Goal: Use online tool/utility: Utilize a website feature to perform a specific function

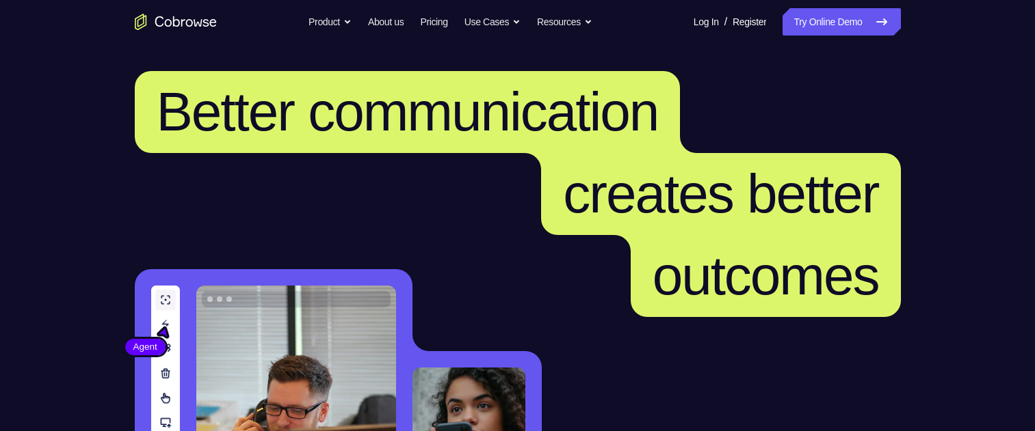
scroll to position [410, 0]
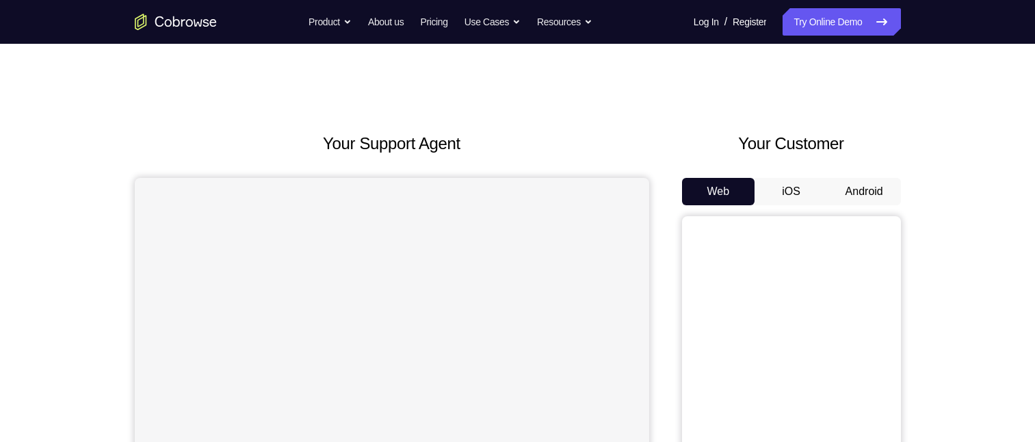
click at [875, 202] on button "Android" at bounding box center [863, 191] width 73 height 27
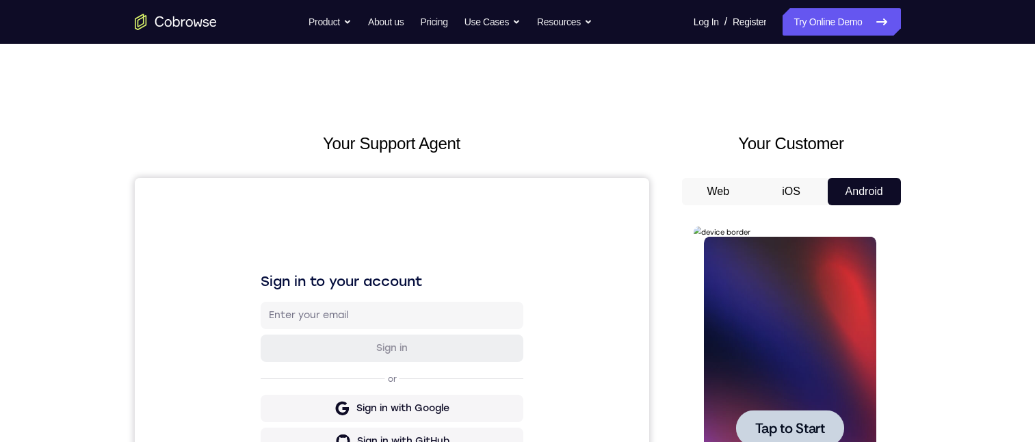
scroll to position [137, 0]
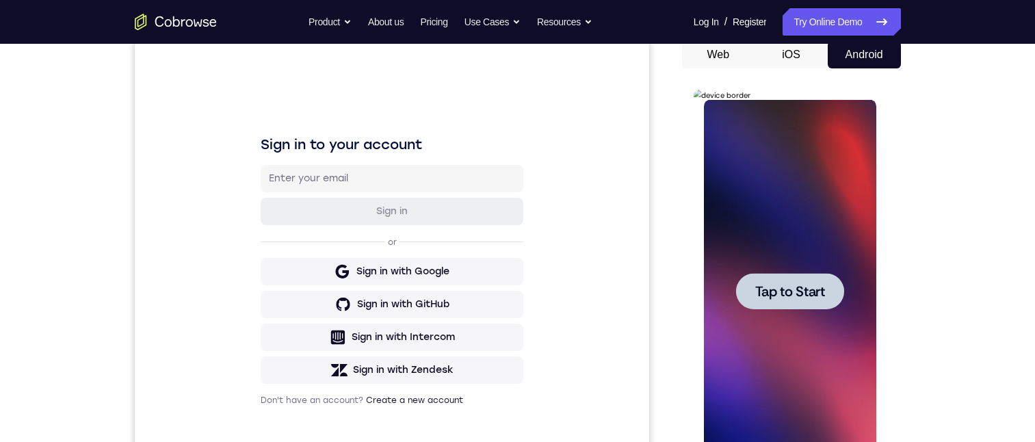
click at [793, 289] on span "Tap to Start" at bounding box center [790, 291] width 70 height 14
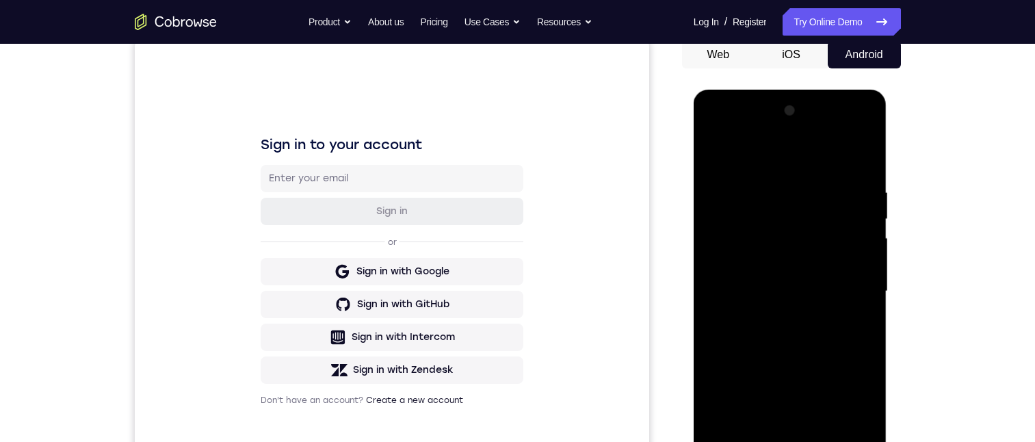
click at [916, 152] on div "Your Support Agent Your Customer Web iOS Android Next Steps We’d be happy to gi…" at bounding box center [517, 358] width 875 height 902
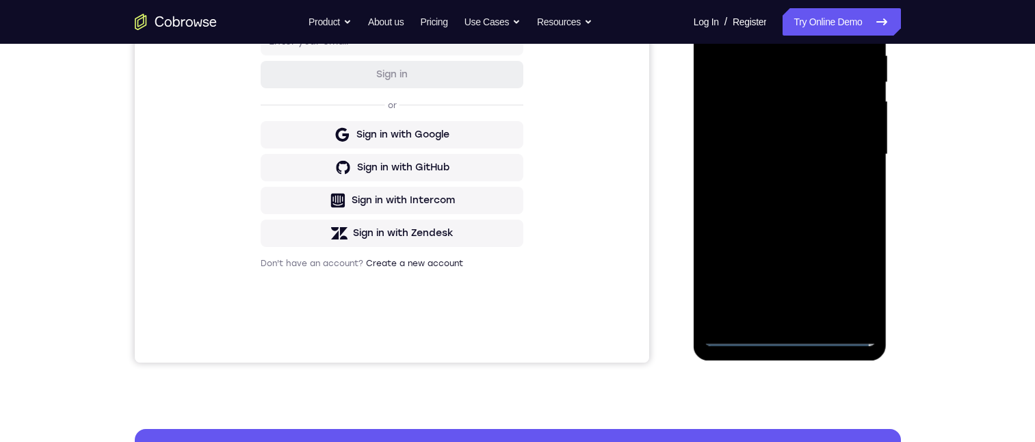
click at [788, 336] on div at bounding box center [790, 154] width 172 height 383
click at [844, 270] on div at bounding box center [790, 154] width 172 height 383
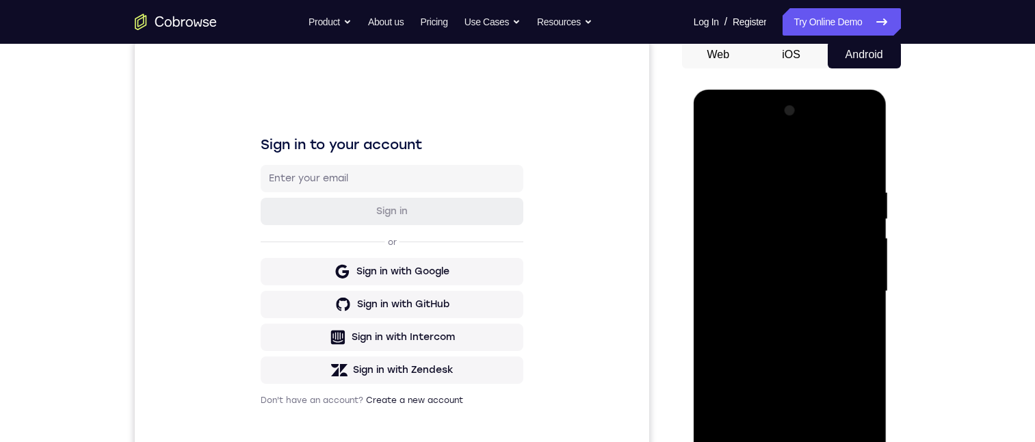
click at [739, 136] on div at bounding box center [790, 291] width 172 height 383
click at [783, 215] on div at bounding box center [790, 291] width 172 height 383
click at [774, 201] on div at bounding box center [790, 291] width 172 height 383
click at [810, 221] on div at bounding box center [790, 291] width 172 height 383
drag, startPoint x: 819, startPoint y: 431, endPoint x: 823, endPoint y: 365, distance: 66.5
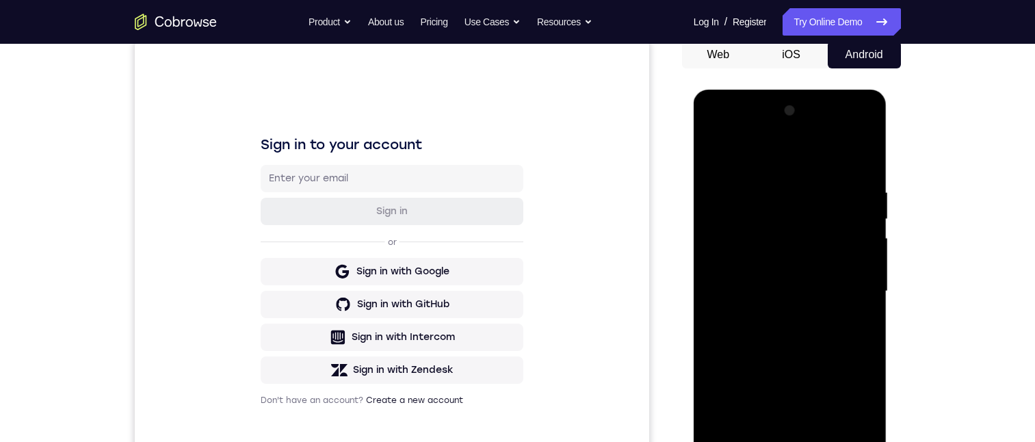
click at [823, 366] on div at bounding box center [790, 291] width 172 height 383
drag, startPoint x: 840, startPoint y: 418, endPoint x: 837, endPoint y: 373, distance: 45.9
click at [838, 371] on div at bounding box center [790, 291] width 172 height 383
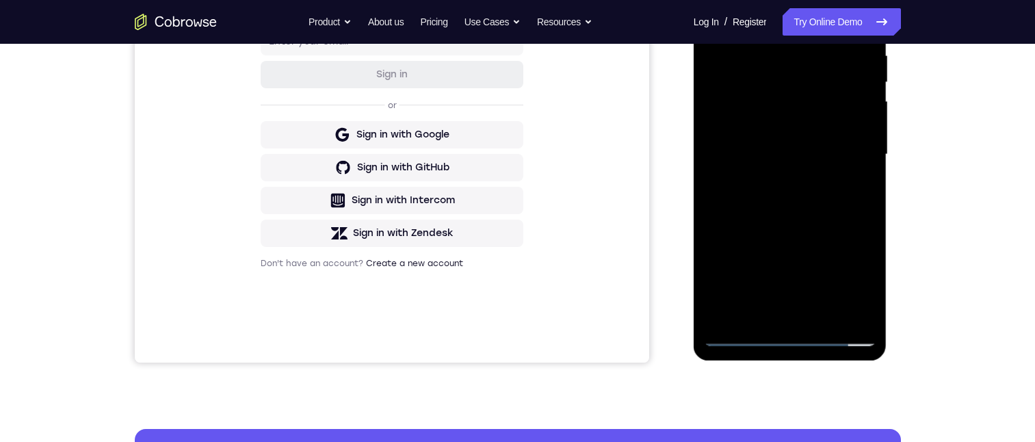
click at [840, 232] on div at bounding box center [790, 154] width 172 height 383
click at [847, 139] on div at bounding box center [790, 154] width 172 height 383
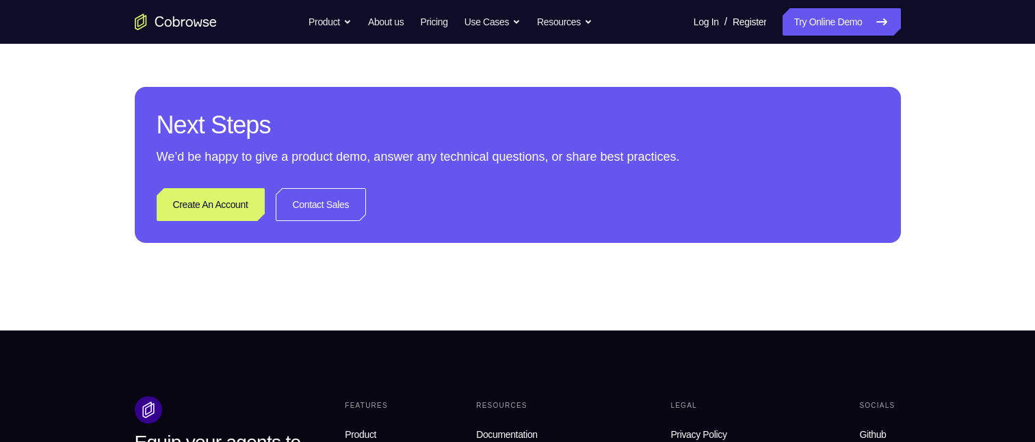
scroll to position [342, 0]
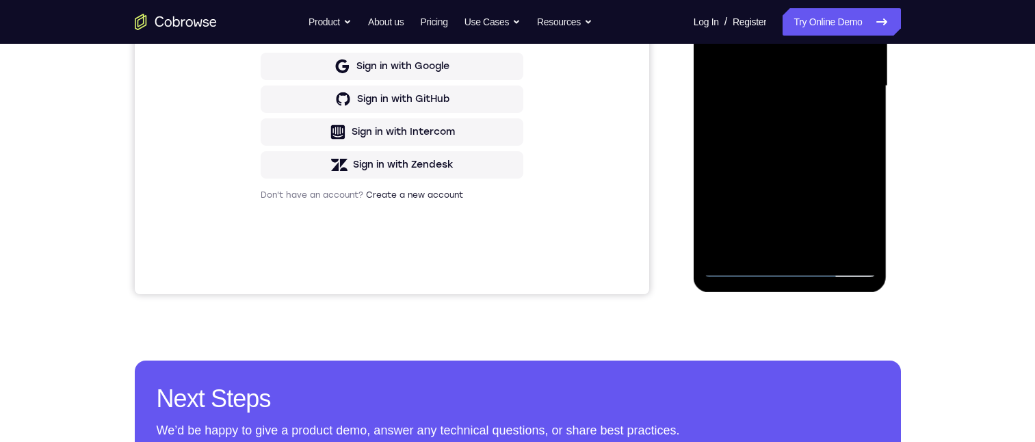
click at [739, 214] on div at bounding box center [790, 86] width 172 height 383
click at [736, 270] on div at bounding box center [790, 86] width 172 height 383
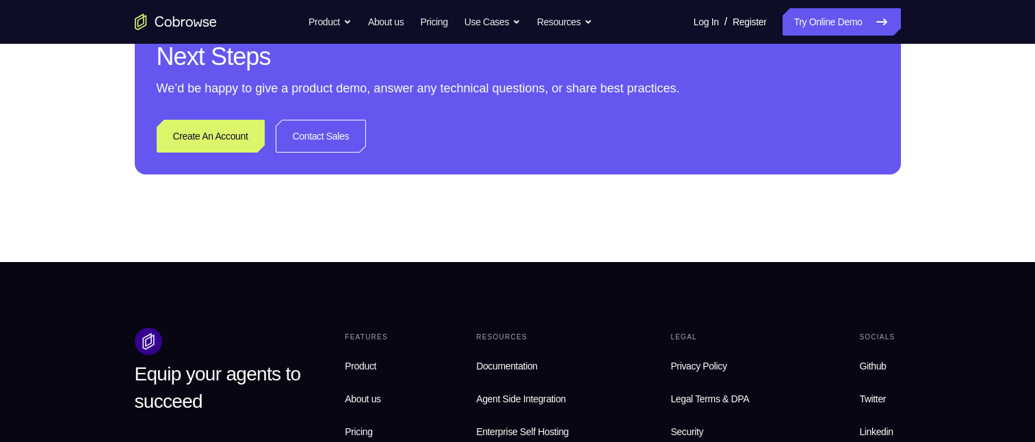
scroll to position [547, 0]
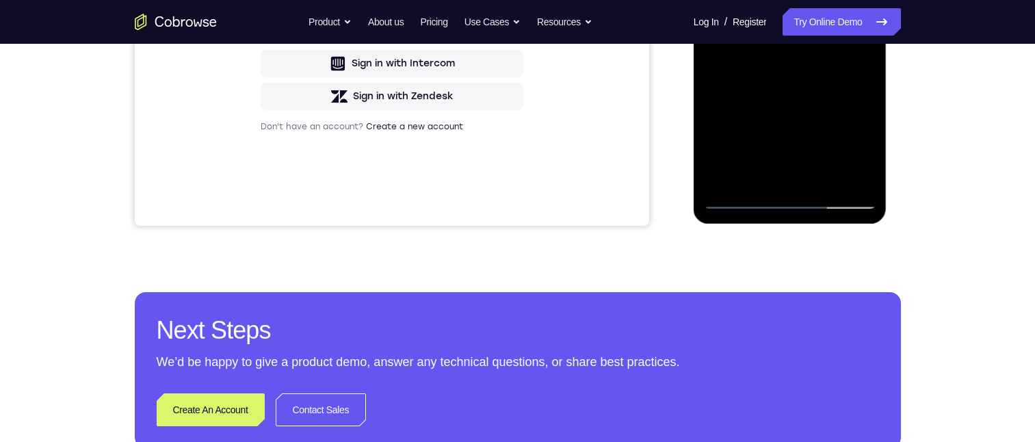
click at [758, 135] on div at bounding box center [790, 17] width 172 height 383
click at [786, 31] on div at bounding box center [790, 17] width 172 height 383
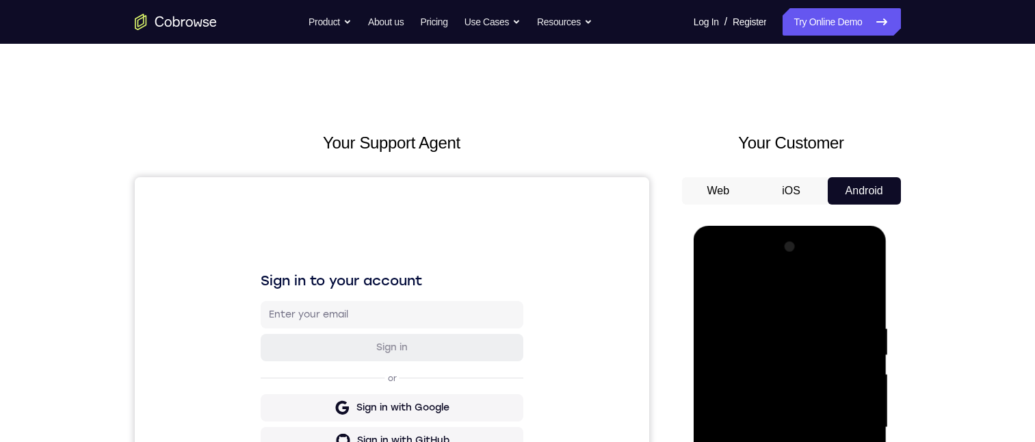
scroll to position [68, 0]
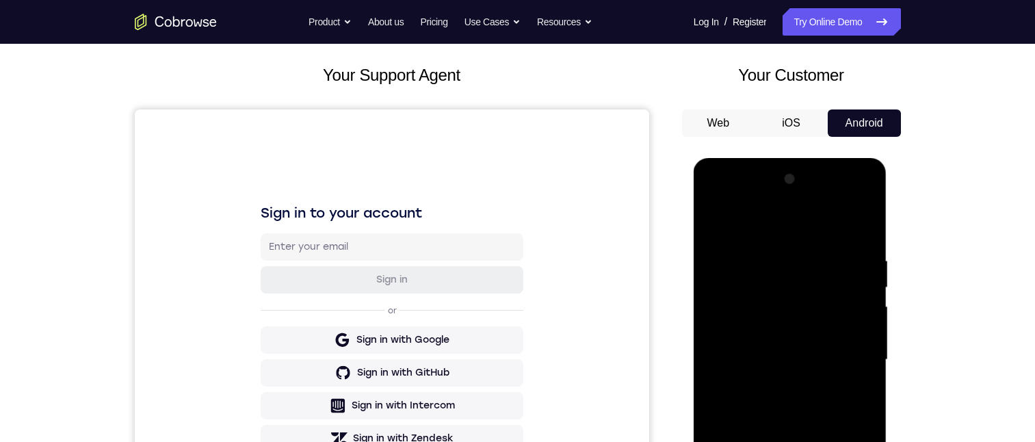
click at [795, 376] on div at bounding box center [790, 359] width 172 height 383
click at [816, 387] on div at bounding box center [790, 359] width 172 height 383
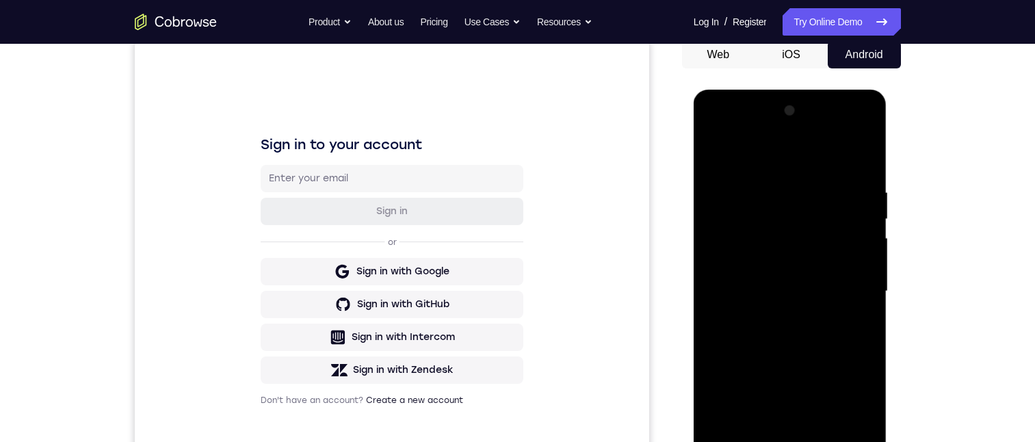
scroll to position [342, 0]
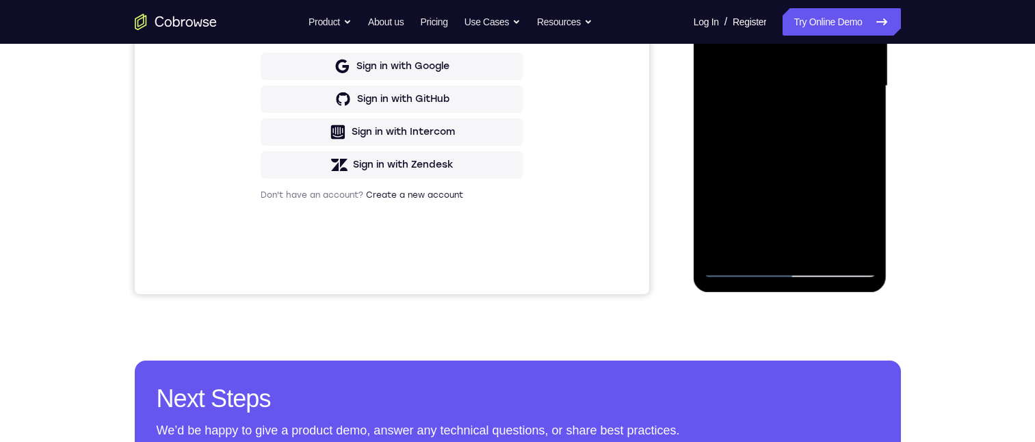
drag, startPoint x: 741, startPoint y: 265, endPoint x: 780, endPoint y: 268, distance: 38.4
click at [741, 265] on div at bounding box center [790, 86] width 172 height 383
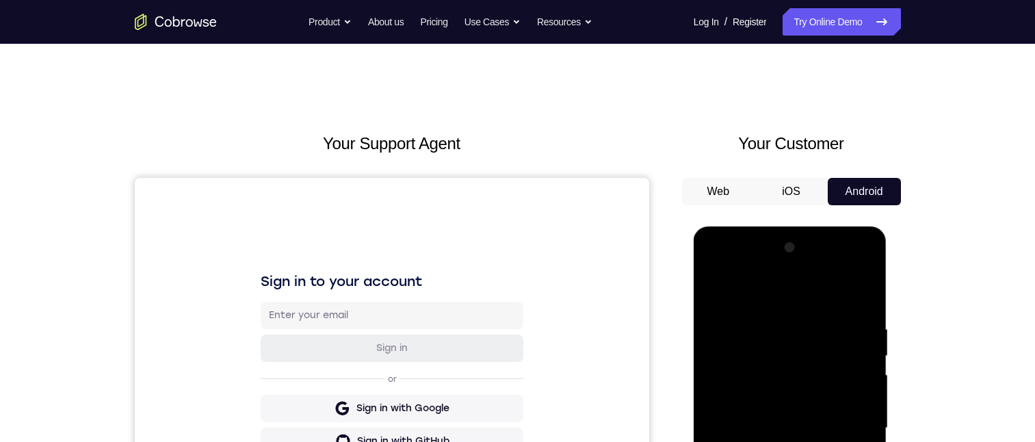
scroll to position [68, 0]
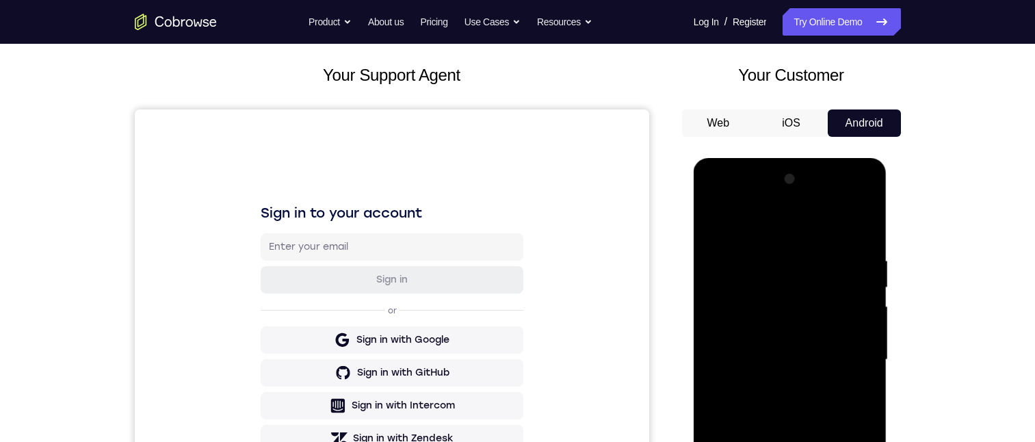
click at [797, 352] on div at bounding box center [790, 359] width 172 height 383
click at [722, 400] on div at bounding box center [790, 359] width 172 height 383
click at [723, 410] on div at bounding box center [790, 359] width 172 height 383
click at [723, 399] on div at bounding box center [790, 359] width 172 height 383
click at [728, 398] on div at bounding box center [790, 359] width 172 height 383
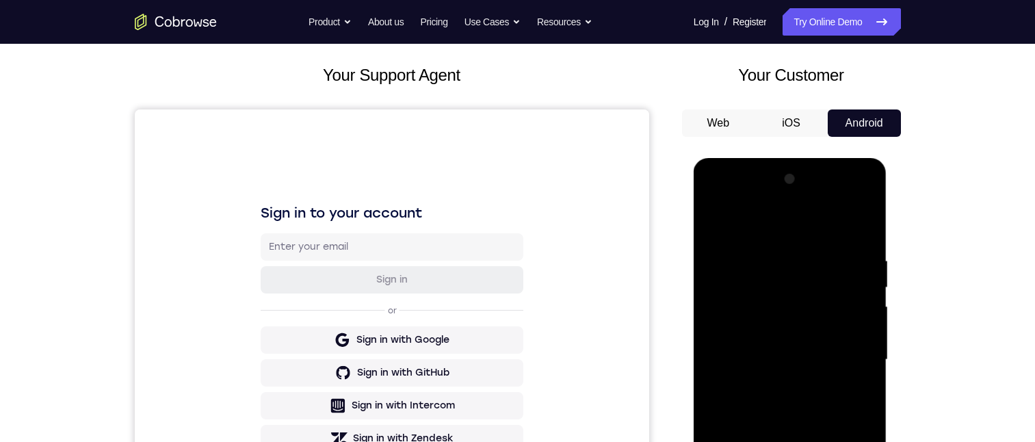
click at [723, 409] on div at bounding box center [790, 359] width 172 height 383
click at [723, 399] on div at bounding box center [790, 359] width 172 height 383
drag, startPoint x: 721, startPoint y: 401, endPoint x: 732, endPoint y: 399, distance: 10.3
click at [732, 399] on div at bounding box center [790, 359] width 172 height 383
click at [734, 398] on div at bounding box center [790, 359] width 172 height 383
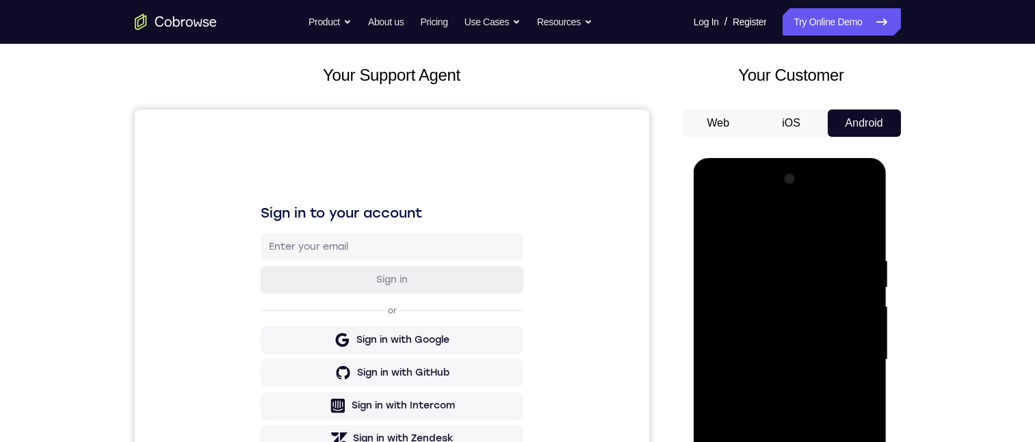
click at [734, 397] on div at bounding box center [790, 359] width 172 height 383
click at [763, 399] on div at bounding box center [790, 359] width 172 height 383
click at [765, 398] on div at bounding box center [790, 359] width 172 height 383
click at [723, 407] on div at bounding box center [790, 359] width 172 height 383
click at [803, 358] on div at bounding box center [790, 359] width 172 height 383
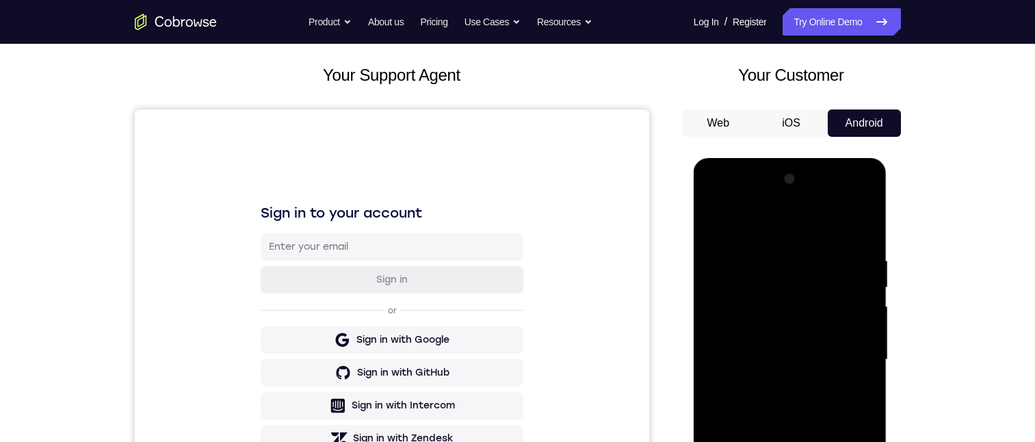
click at [749, 399] on div at bounding box center [790, 359] width 172 height 383
click at [722, 410] on div at bounding box center [790, 359] width 172 height 383
click at [827, 382] on div at bounding box center [790, 359] width 172 height 383
click at [778, 398] on div at bounding box center [790, 359] width 172 height 383
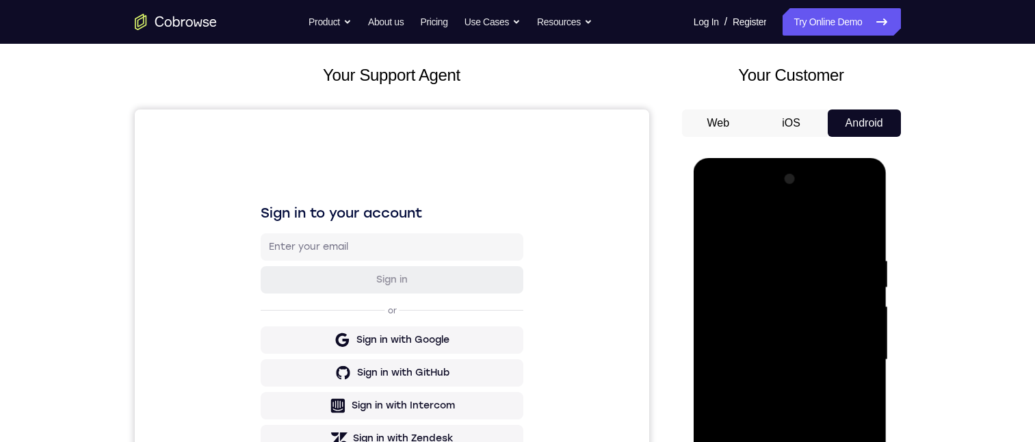
click at [799, 400] on div at bounding box center [790, 359] width 172 height 383
click at [783, 400] on div at bounding box center [790, 359] width 172 height 383
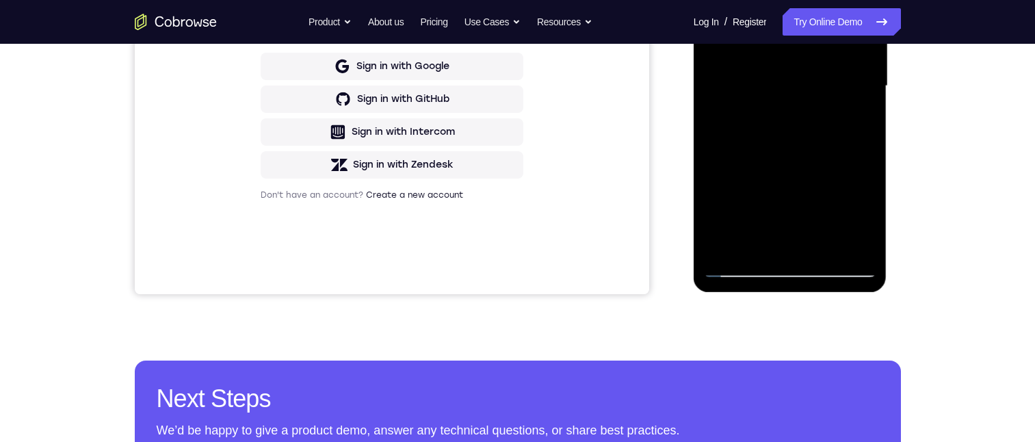
click at [744, 263] on div at bounding box center [790, 86] width 172 height 383
click at [748, 261] on div at bounding box center [790, 86] width 172 height 383
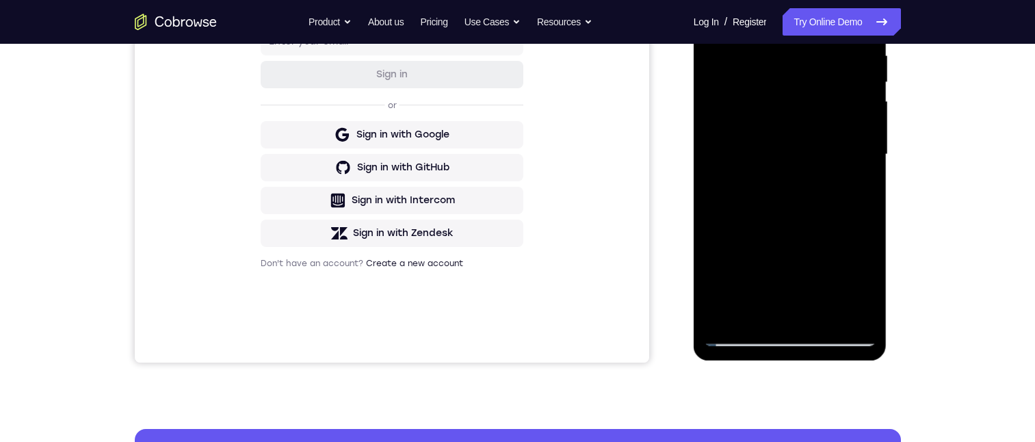
drag, startPoint x: 812, startPoint y: 189, endPoint x: 806, endPoint y: 125, distance: 63.9
click at [806, 126] on div at bounding box center [790, 154] width 172 height 383
drag, startPoint x: 842, startPoint y: 288, endPoint x: 834, endPoint y: 238, distance: 50.6
click at [834, 238] on div at bounding box center [790, 154] width 172 height 383
drag, startPoint x: 837, startPoint y: 284, endPoint x: 833, endPoint y: 222, distance: 62.4
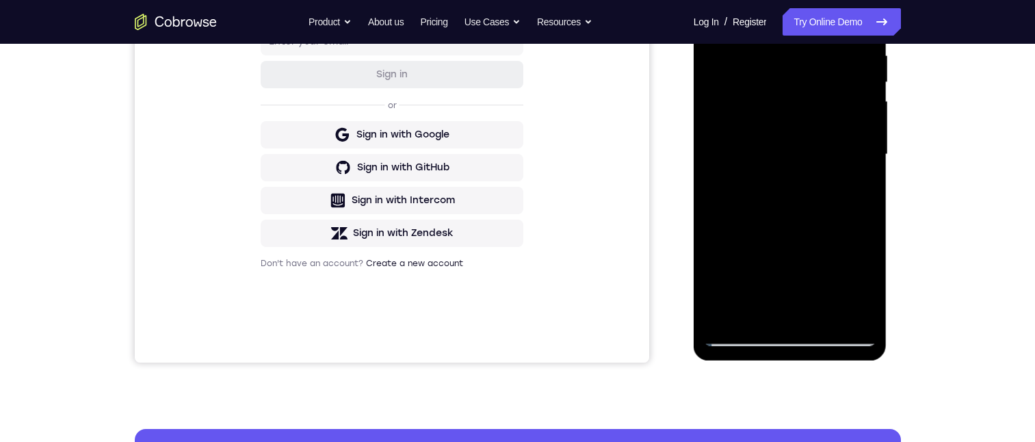
click at [832, 221] on div at bounding box center [790, 154] width 172 height 383
click at [837, 256] on div at bounding box center [790, 154] width 172 height 383
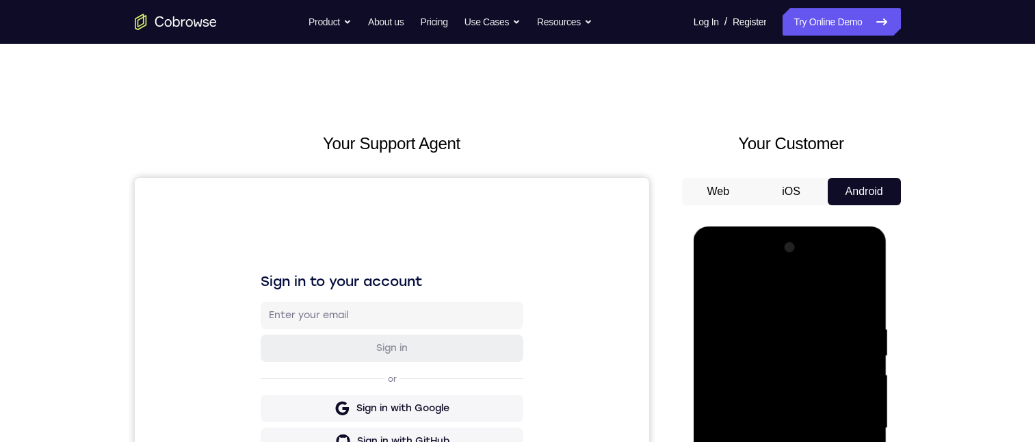
scroll to position [68, 0]
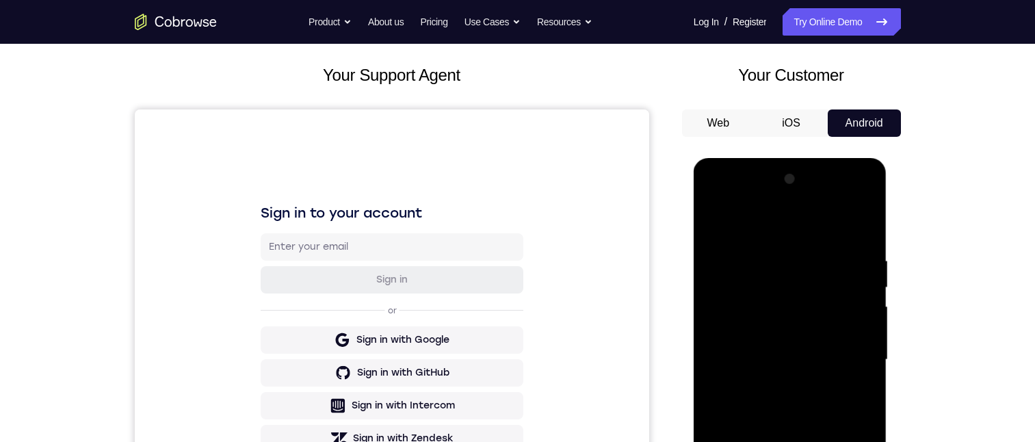
click at [787, 365] on div at bounding box center [790, 359] width 172 height 383
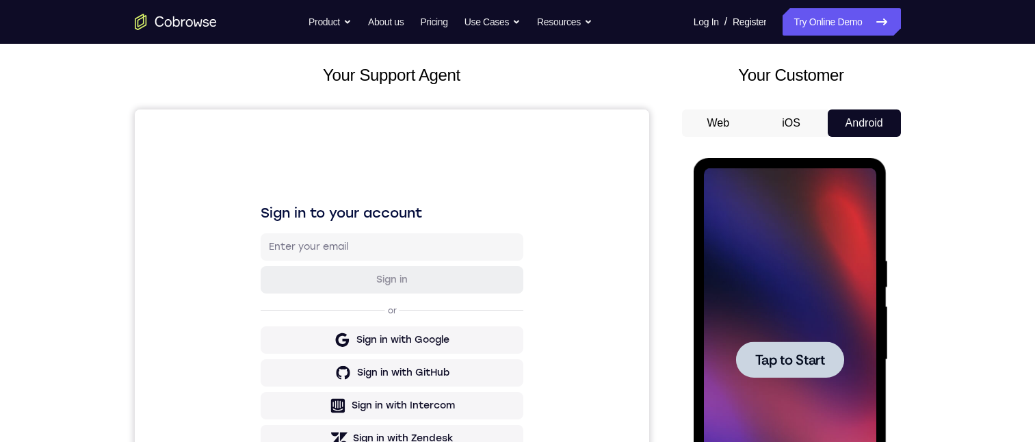
click at [808, 353] on span "Tap to Start" at bounding box center [790, 360] width 70 height 14
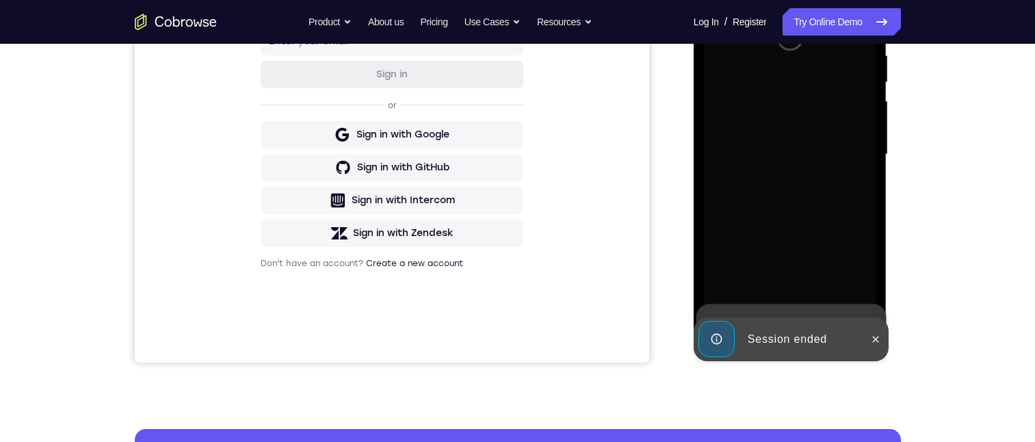
scroll to position [205, 0]
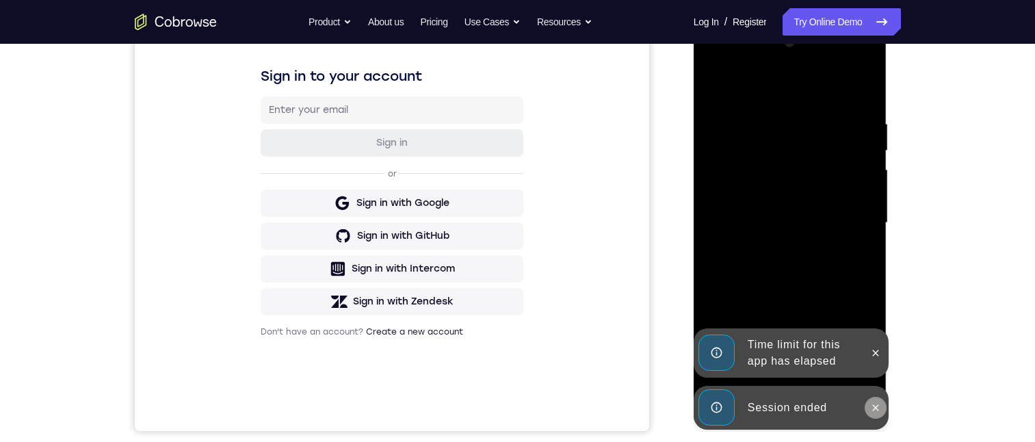
drag, startPoint x: 875, startPoint y: 407, endPoint x: 1582, endPoint y: 419, distance: 707.9
click at [875, 407] on icon at bounding box center [876, 407] width 6 height 6
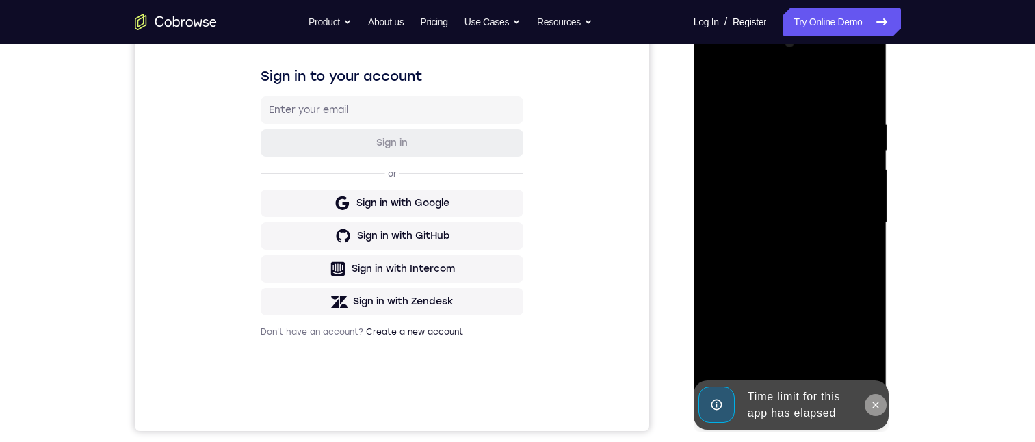
click at [874, 411] on button at bounding box center [875, 405] width 22 height 22
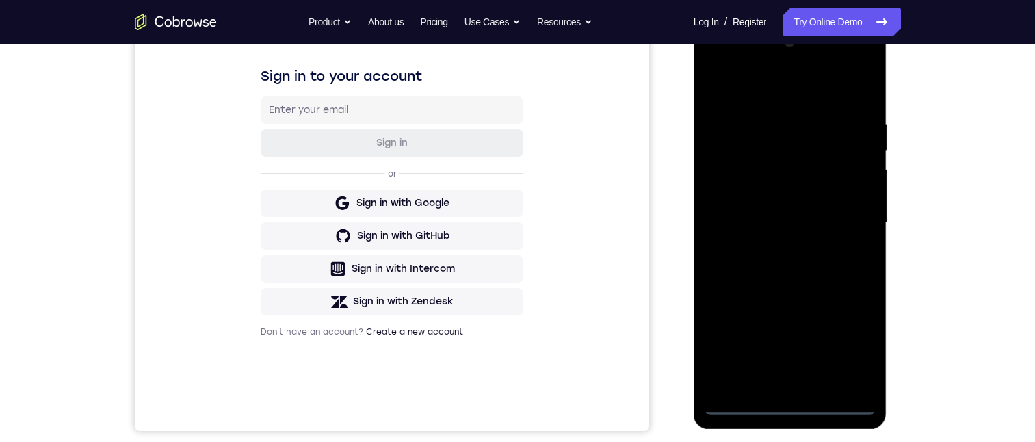
click at [793, 407] on div at bounding box center [790, 222] width 172 height 383
click at [846, 357] on div at bounding box center [790, 222] width 172 height 383
click at [741, 64] on div at bounding box center [790, 222] width 172 height 383
click at [777, 152] on div at bounding box center [790, 222] width 172 height 383
click at [734, 133] on div at bounding box center [790, 222] width 172 height 383
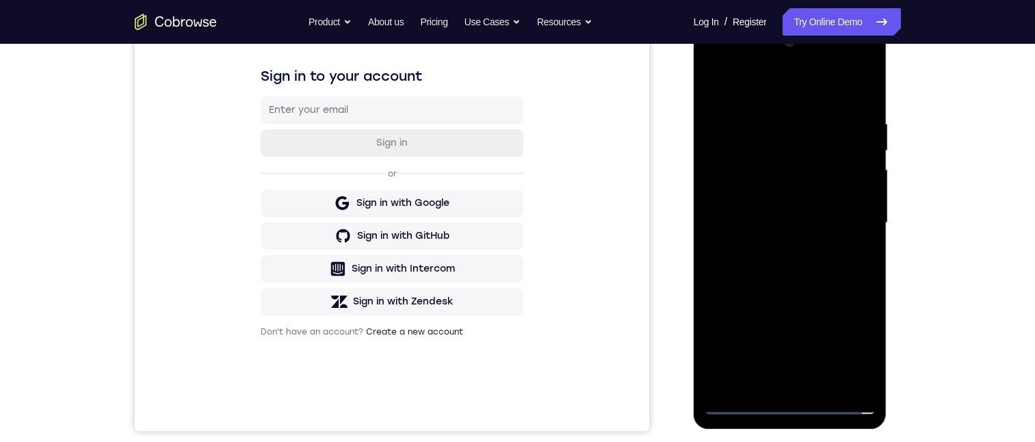
click at [796, 153] on div at bounding box center [790, 222] width 172 height 383
drag, startPoint x: 829, startPoint y: 226, endPoint x: 829, endPoint y: 194, distance: 32.8
click at [829, 191] on div at bounding box center [790, 222] width 172 height 383
drag, startPoint x: 851, startPoint y: 277, endPoint x: 843, endPoint y: 206, distance: 71.5
click at [844, 208] on div at bounding box center [790, 222] width 172 height 383
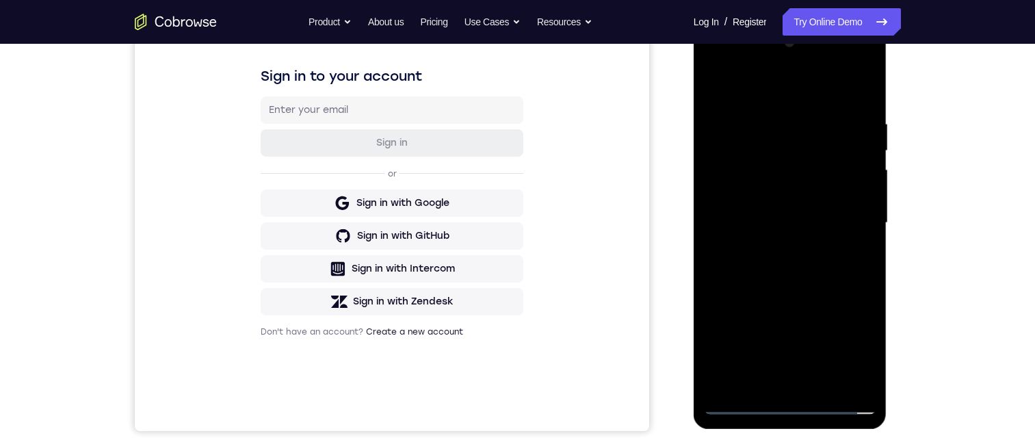
drag, startPoint x: 854, startPoint y: 270, endPoint x: 851, endPoint y: 197, distance: 73.2
click at [853, 200] on div at bounding box center [790, 222] width 172 height 383
click at [758, 100] on div at bounding box center [790, 222] width 172 height 383
click at [852, 204] on div at bounding box center [790, 222] width 172 height 383
drag, startPoint x: 861, startPoint y: 267, endPoint x: 856, endPoint y: 166, distance: 101.3
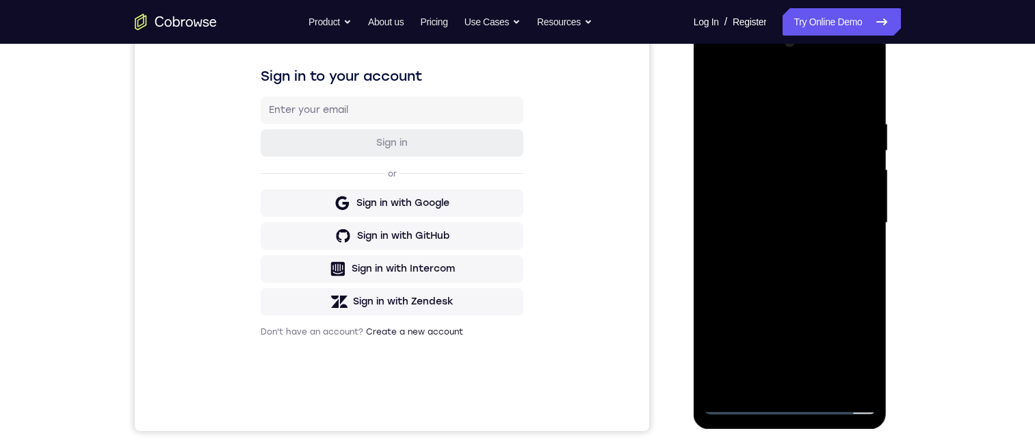
click at [853, 169] on div at bounding box center [790, 222] width 172 height 383
drag, startPoint x: 841, startPoint y: 177, endPoint x: 832, endPoint y: 167, distance: 13.6
click at [840, 174] on div at bounding box center [790, 222] width 172 height 383
drag, startPoint x: 847, startPoint y: 257, endPoint x: 845, endPoint y: 196, distance: 61.6
click at [845, 196] on div at bounding box center [790, 222] width 172 height 383
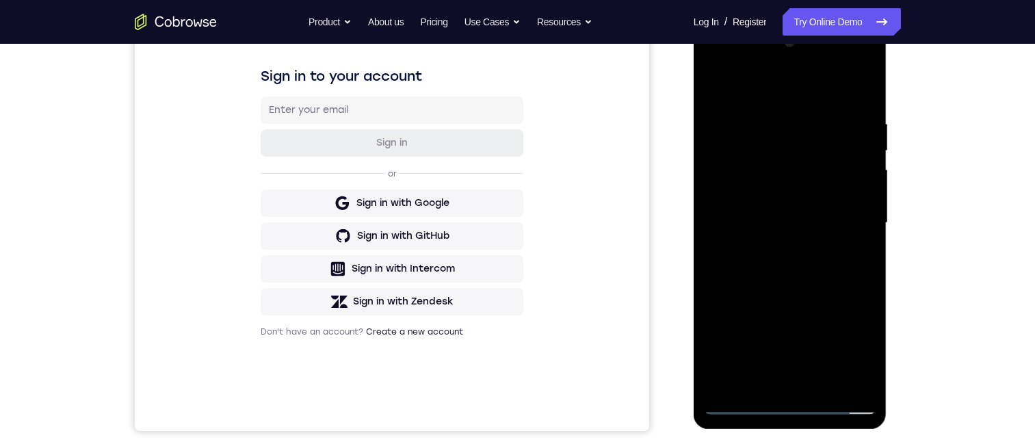
click at [851, 263] on div at bounding box center [790, 222] width 172 height 383
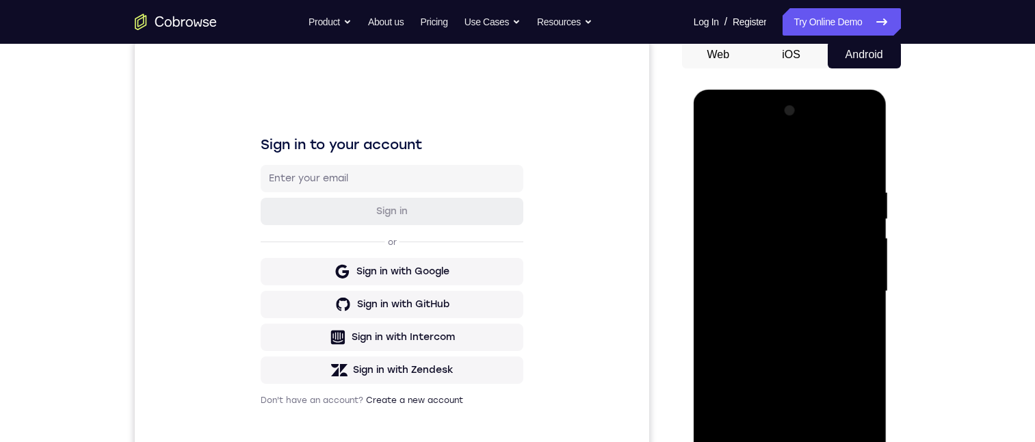
scroll to position [342, 0]
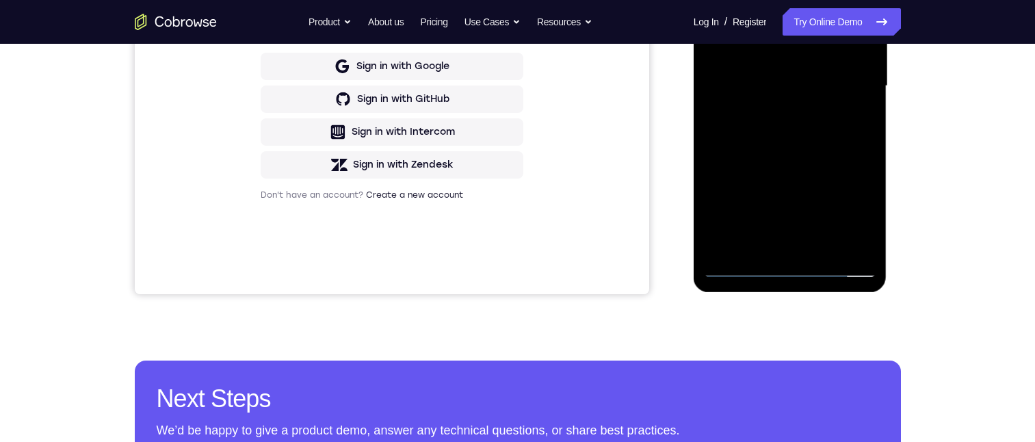
click at [744, 265] on div at bounding box center [790, 86] width 172 height 383
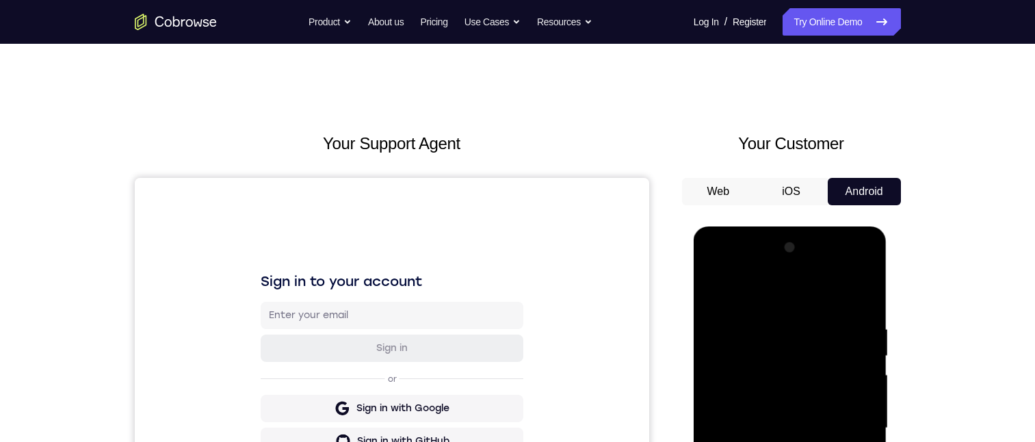
scroll to position [68, 0]
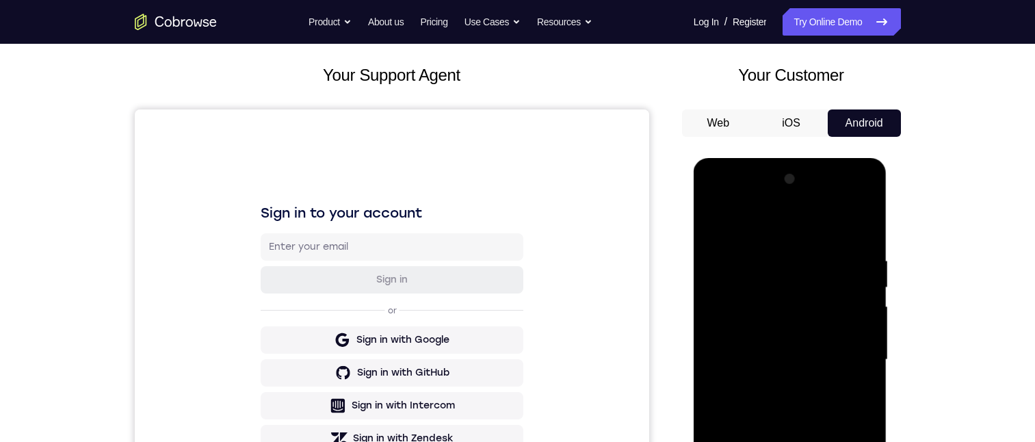
click at [784, 371] on div at bounding box center [790, 359] width 172 height 383
click at [799, 381] on div at bounding box center [790, 359] width 172 height 383
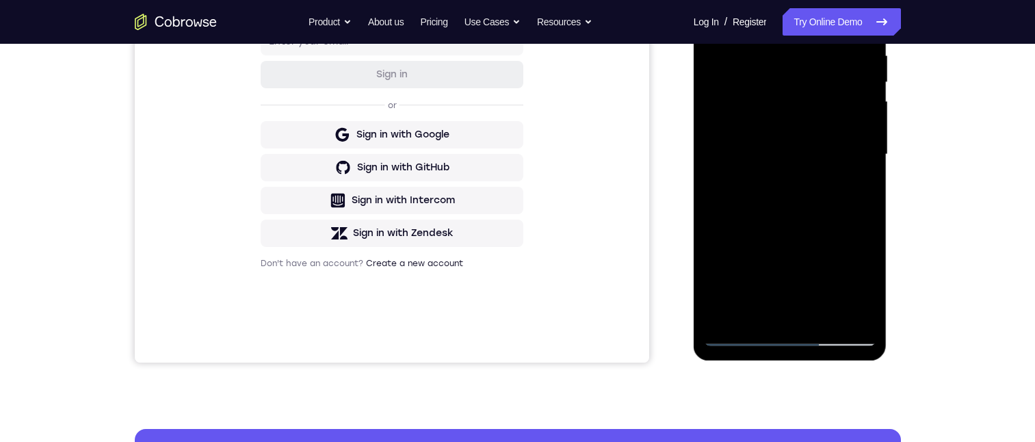
click at [740, 336] on div at bounding box center [790, 154] width 172 height 383
drag, startPoint x: 744, startPoint y: 336, endPoint x: 769, endPoint y: 333, distance: 25.4
click at [744, 336] on div at bounding box center [790, 154] width 172 height 383
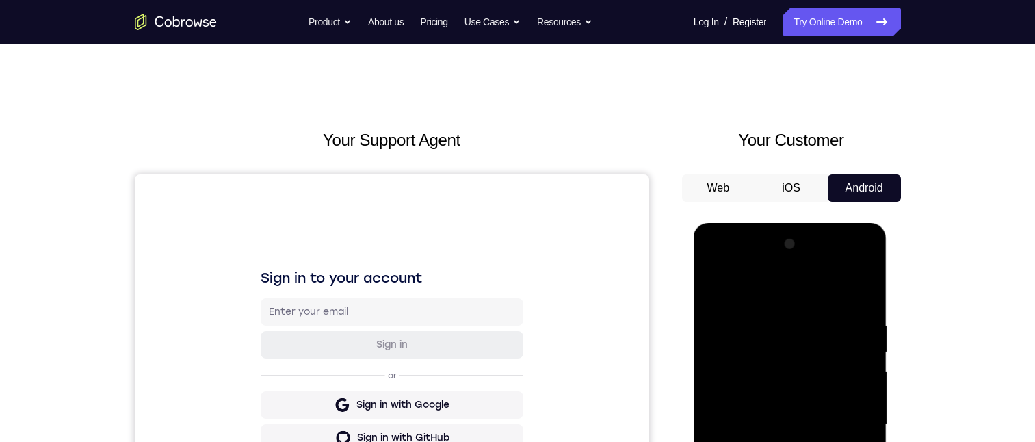
scroll to position [68, 0]
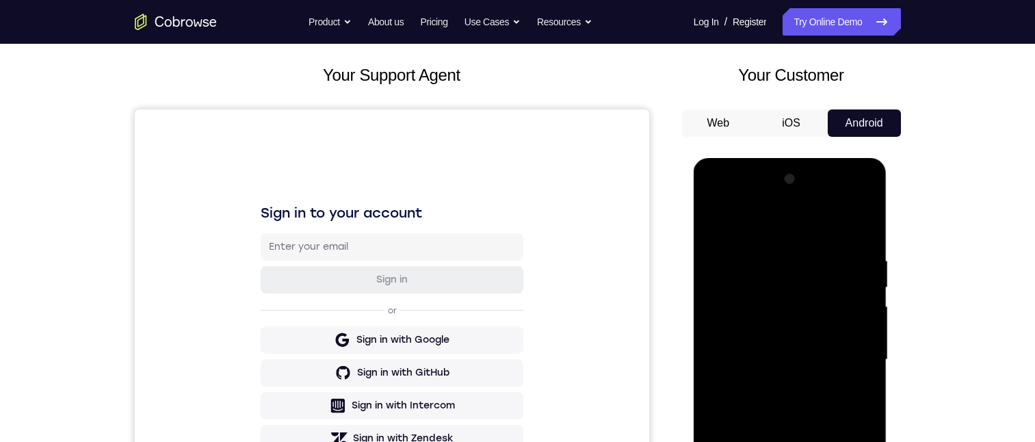
click at [779, 375] on div at bounding box center [790, 359] width 172 height 383
click at [793, 378] on div at bounding box center [790, 359] width 172 height 383
click at [742, 400] on div at bounding box center [790, 359] width 172 height 383
click at [741, 401] on div at bounding box center [790, 359] width 172 height 383
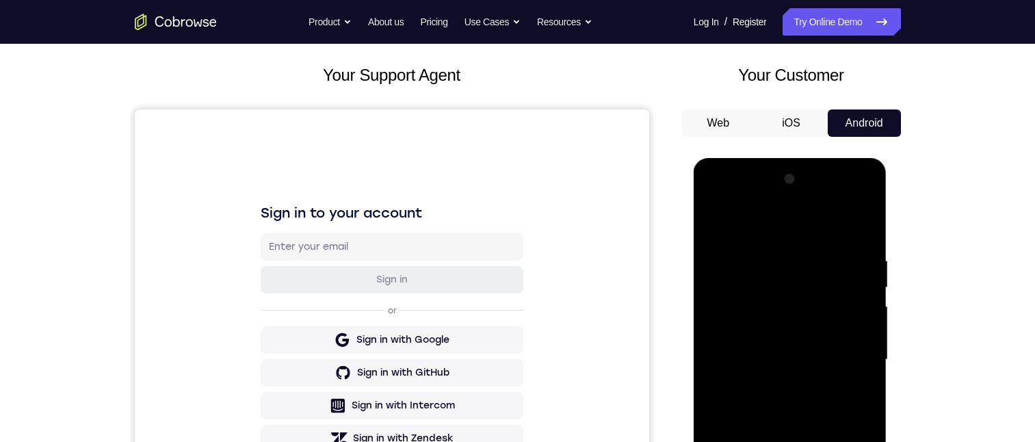
click at [777, 401] on div at bounding box center [790, 359] width 172 height 383
click at [781, 401] on div at bounding box center [790, 359] width 172 height 383
click at [783, 396] on div at bounding box center [790, 359] width 172 height 383
click at [723, 408] on div at bounding box center [790, 359] width 172 height 383
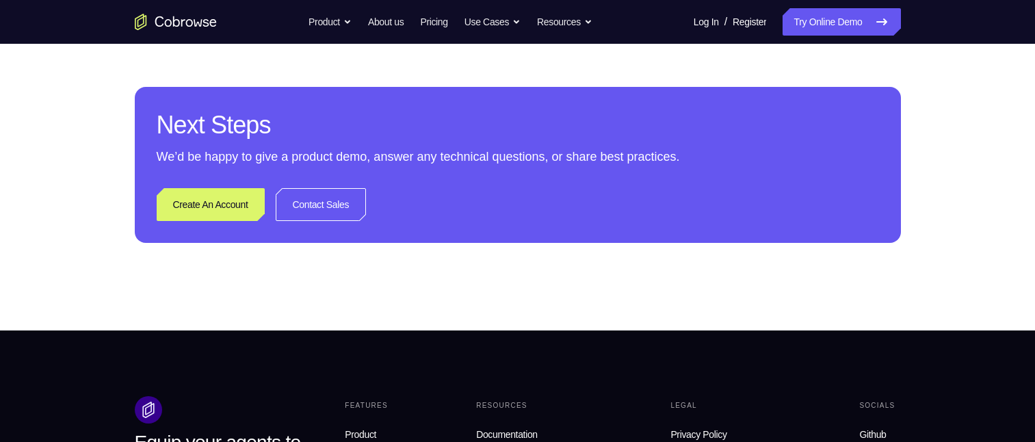
scroll to position [547, 0]
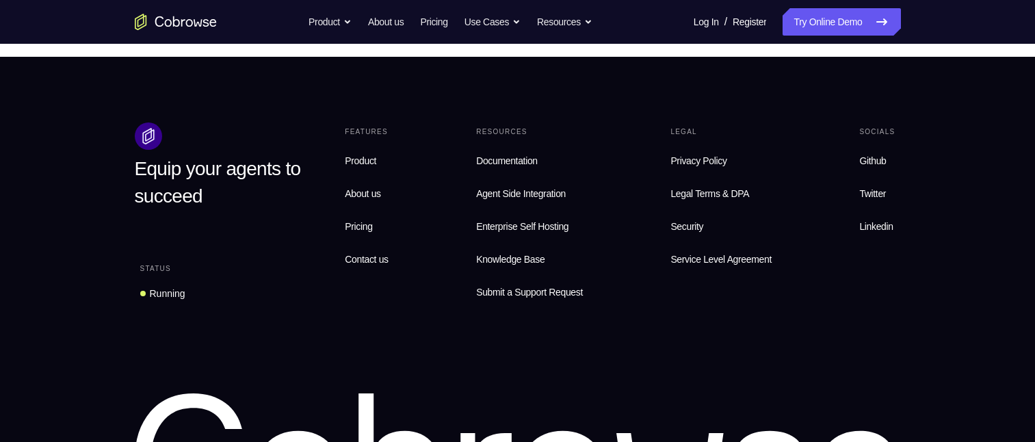
scroll to position [479, 0]
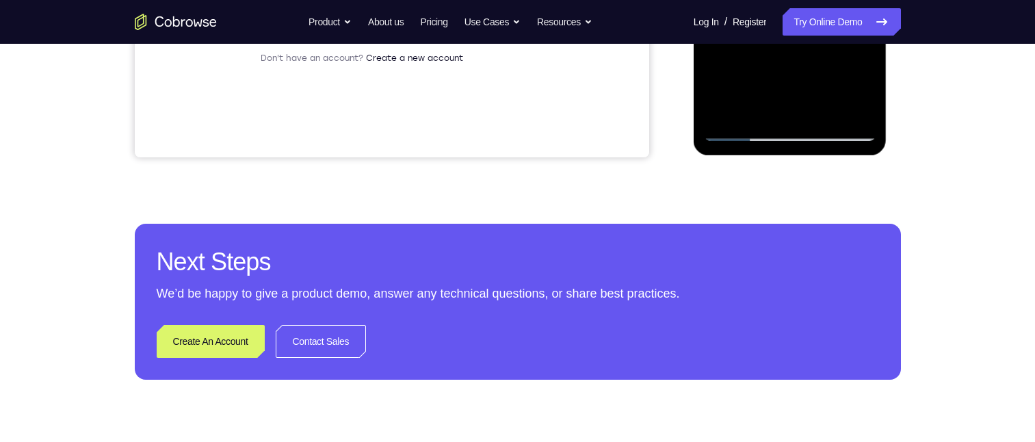
drag, startPoint x: 836, startPoint y: 103, endPoint x: 843, endPoint y: 49, distance: 54.5
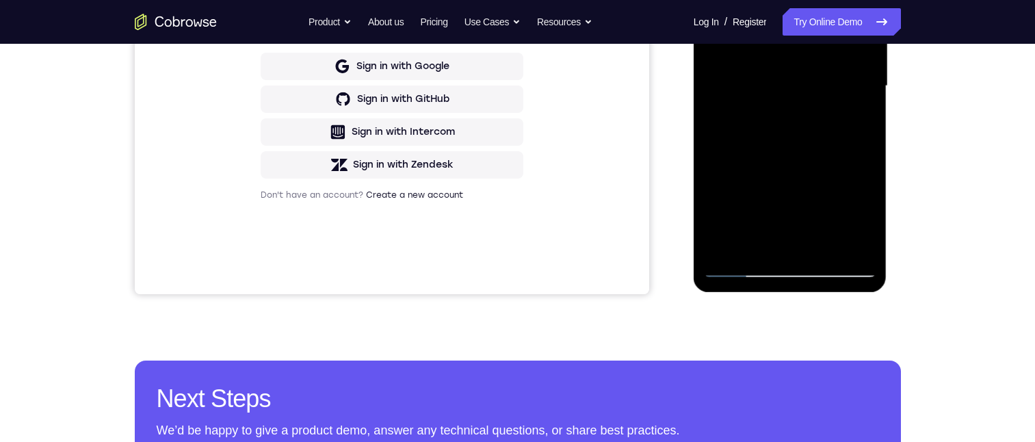
click at [856, 117] on div at bounding box center [790, 86] width 172 height 383
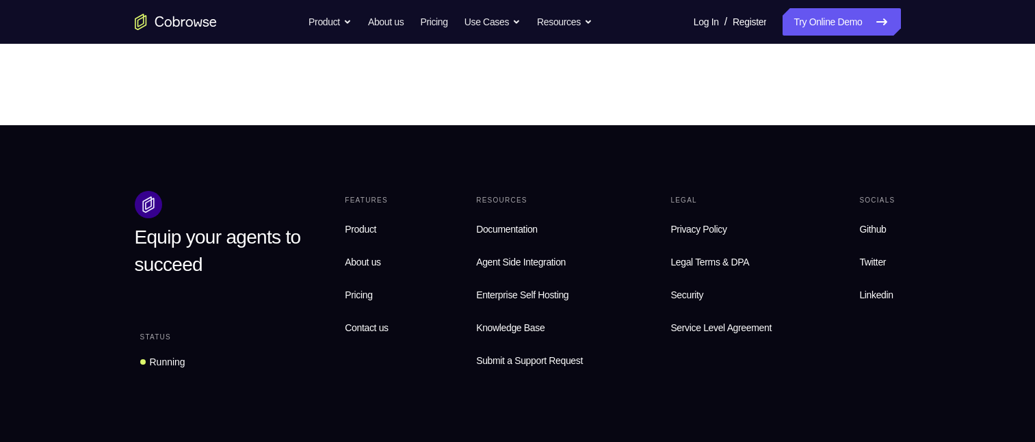
scroll to position [137, 0]
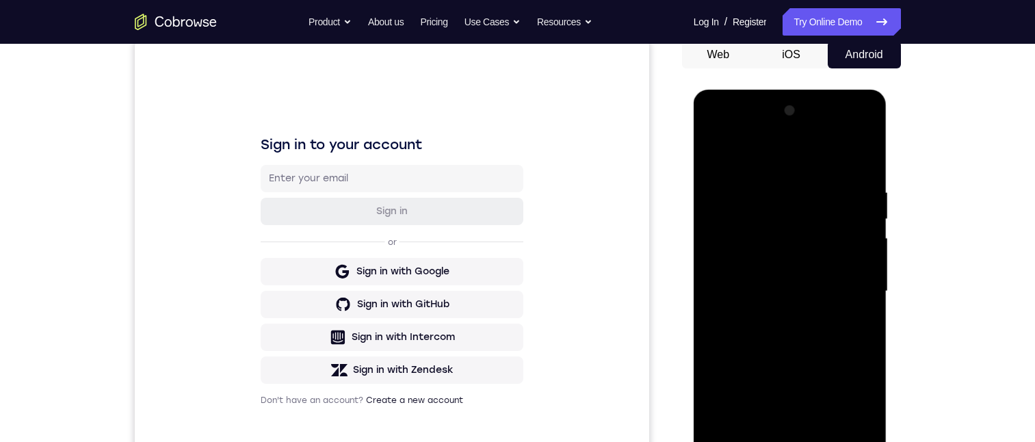
click at [754, 352] on div at bounding box center [790, 291] width 172 height 383
click at [782, 341] on div at bounding box center [790, 291] width 172 height 383
click at [868, 390] on div at bounding box center [790, 291] width 172 height 383
click at [858, 360] on div at bounding box center [790, 291] width 172 height 383
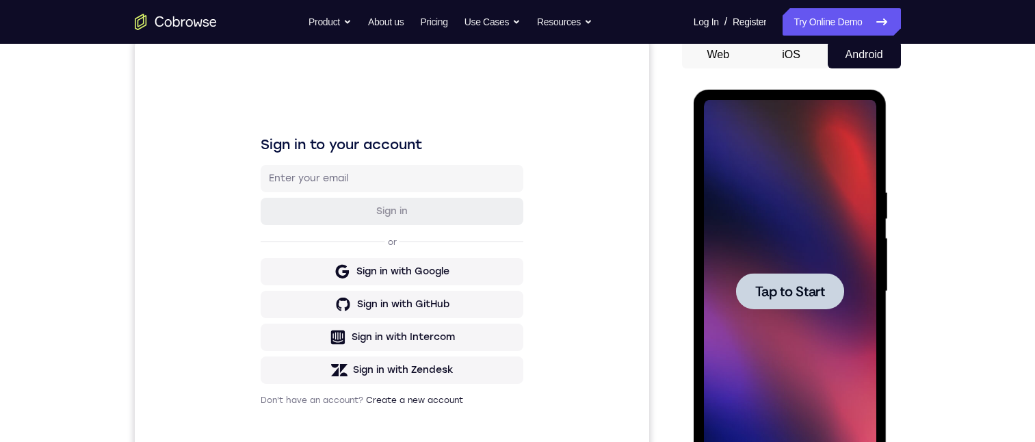
click at [159, 111] on div "Sign in to your account Sign in or Sign in with Google Sign in with GitHub Sign…" at bounding box center [391, 270] width 514 height 458
click at [787, 291] on span "Tap to Start" at bounding box center [790, 291] width 70 height 14
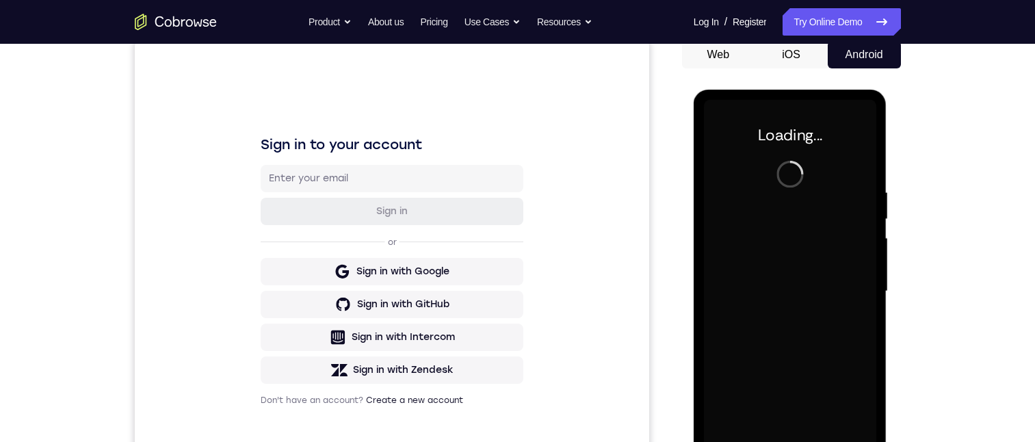
scroll to position [205, 0]
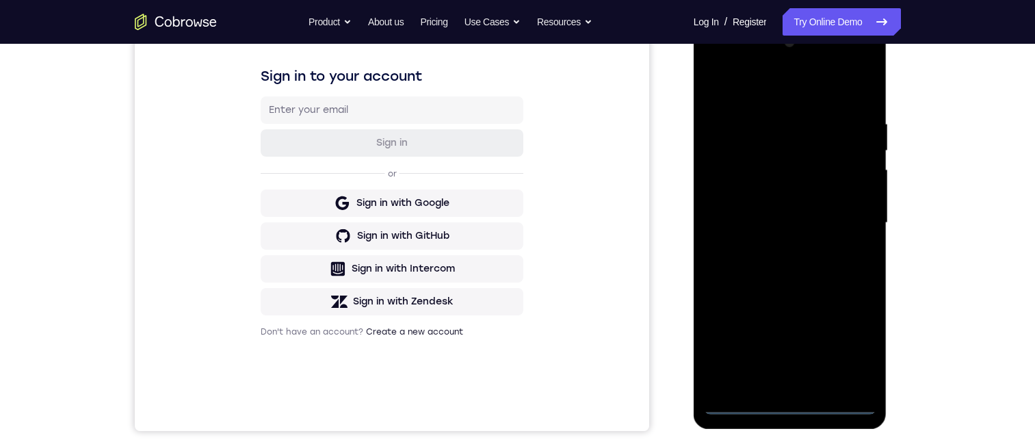
click at [976, 187] on div "Your Support Agent Your Customer Web iOS Android Next Steps We’d be happy to gi…" at bounding box center [517, 290] width 1035 height 902
click at [790, 412] on div at bounding box center [790, 222] width 172 height 383
drag, startPoint x: 146, startPoint y: 26, endPoint x: 838, endPoint y: 27, distance: 692.0
click at [839, 31] on link "Try Online Demo" at bounding box center [841, 21] width 118 height 27
click at [836, 21] on link "Try Online Demo" at bounding box center [841, 21] width 118 height 27
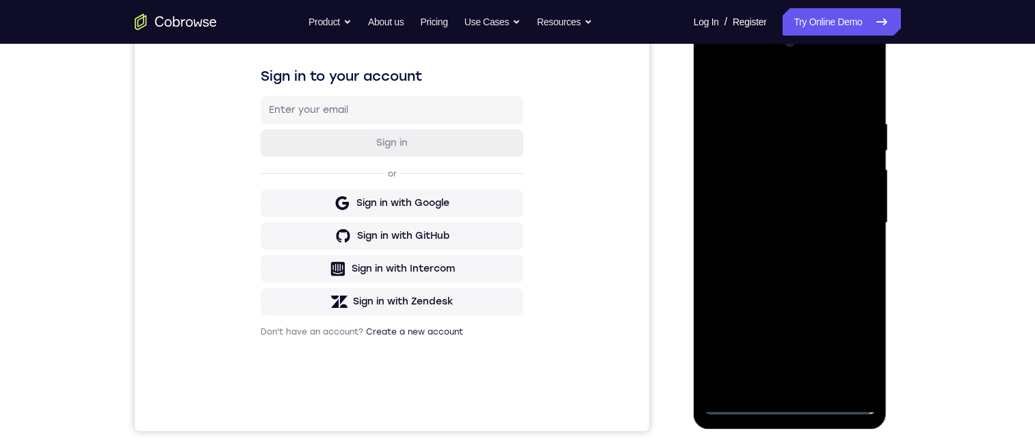
click at [848, 345] on div at bounding box center [790, 222] width 172 height 383
click at [725, 63] on div at bounding box center [790, 222] width 172 height 383
click at [853, 221] on div at bounding box center [790, 222] width 172 height 383
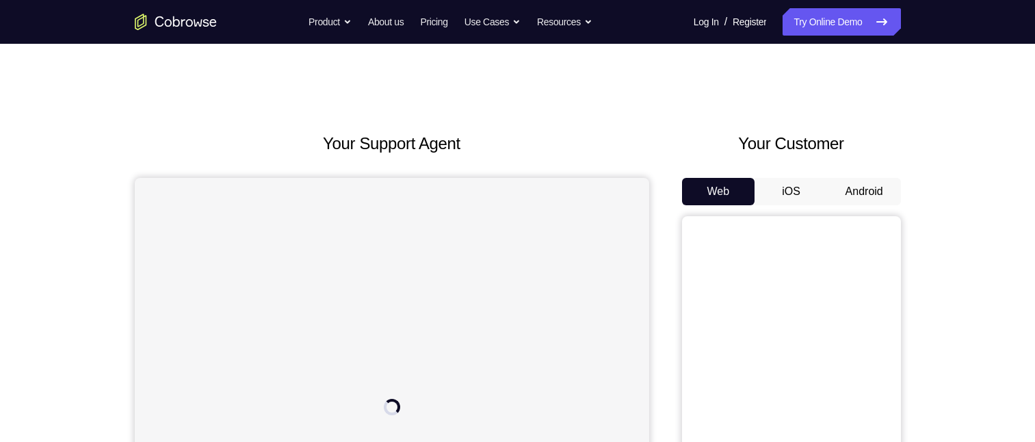
click at [862, 194] on button "Android" at bounding box center [863, 191] width 73 height 27
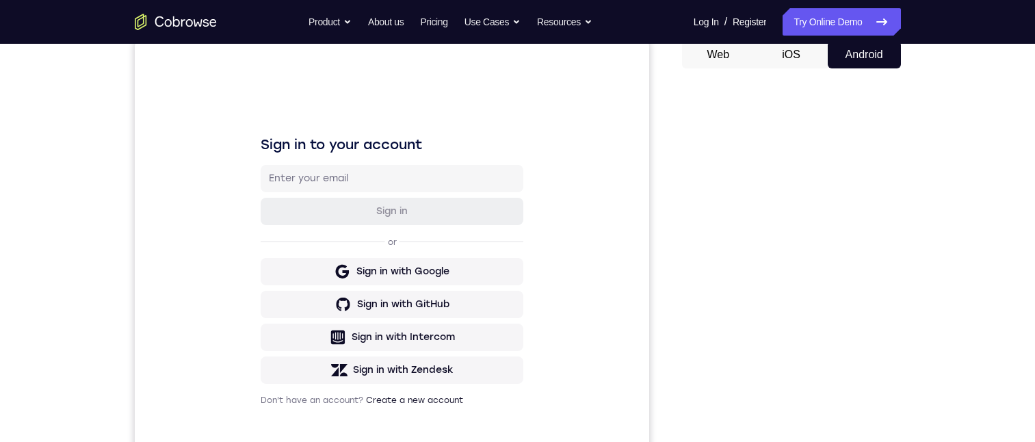
scroll to position [205, 0]
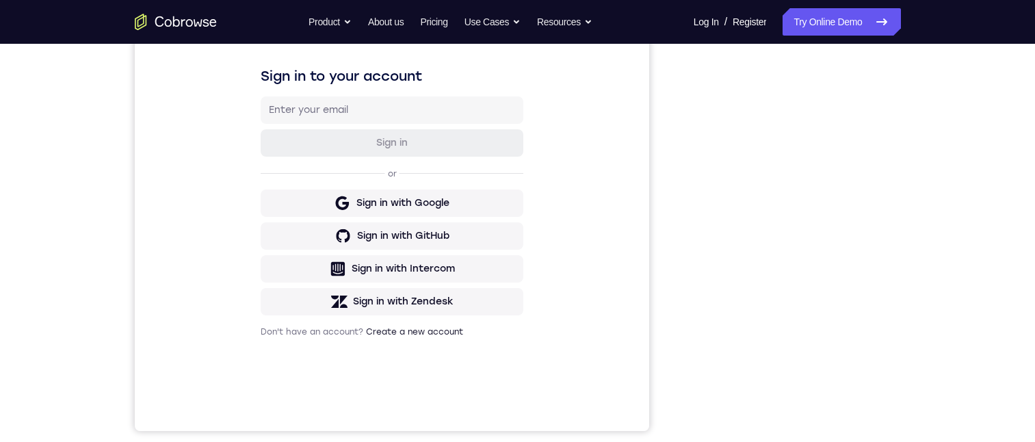
click at [975, 270] on div "Your Support Agent Your Customer Web iOS Android Next Steps We’d be happy to gi…" at bounding box center [517, 290] width 1035 height 902
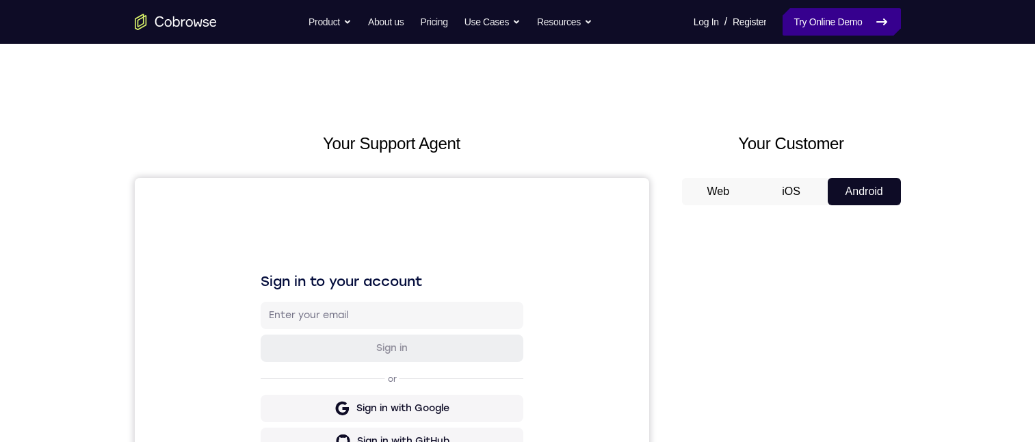
click at [820, 21] on link "Try Online Demo" at bounding box center [841, 21] width 118 height 27
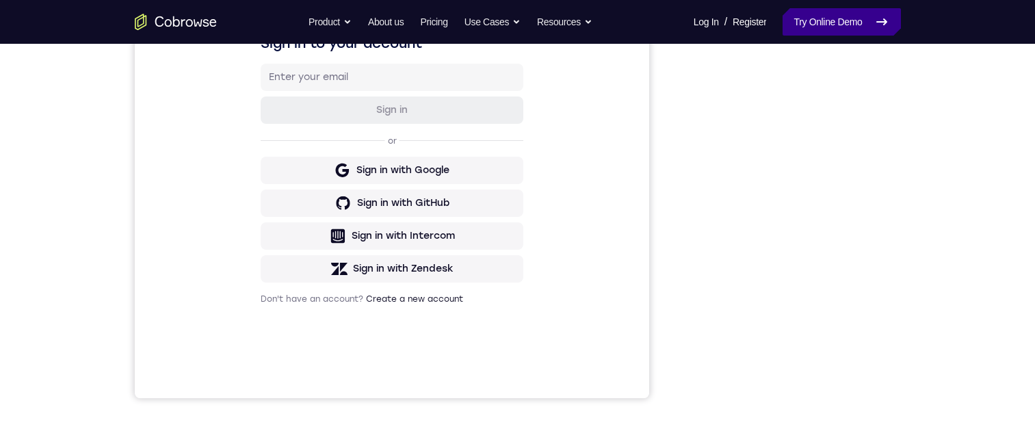
scroll to position [205, 0]
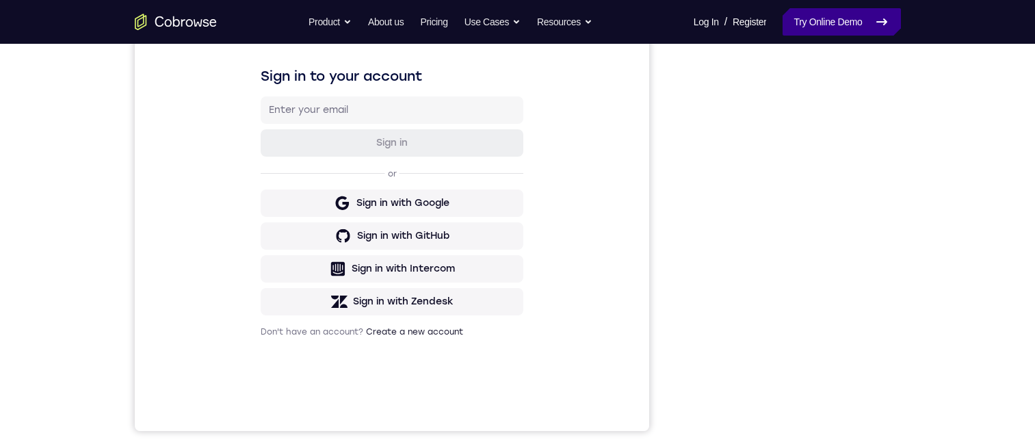
click at [818, 21] on link "Try Online Demo" at bounding box center [841, 21] width 118 height 27
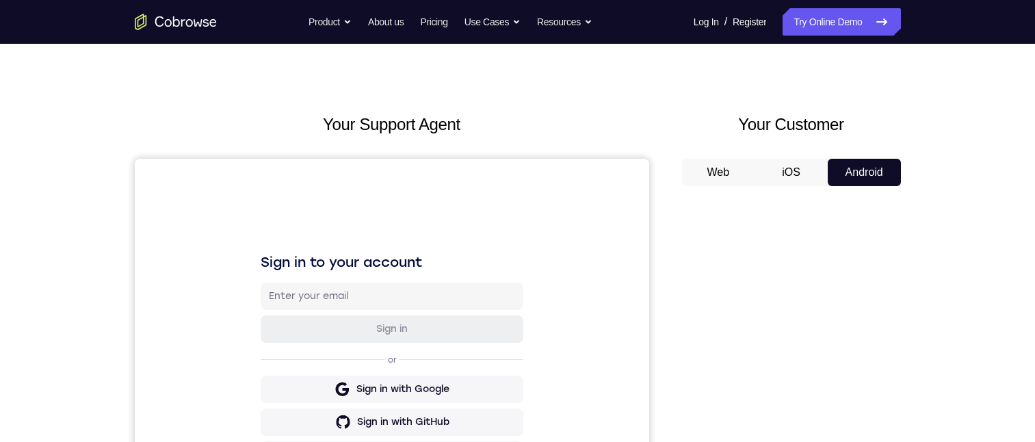
scroll to position [137, 0]
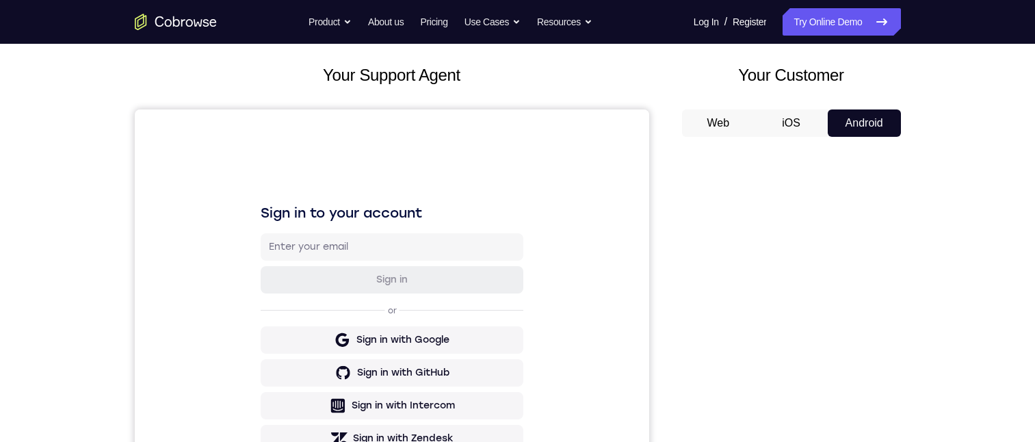
scroll to position [274, 0]
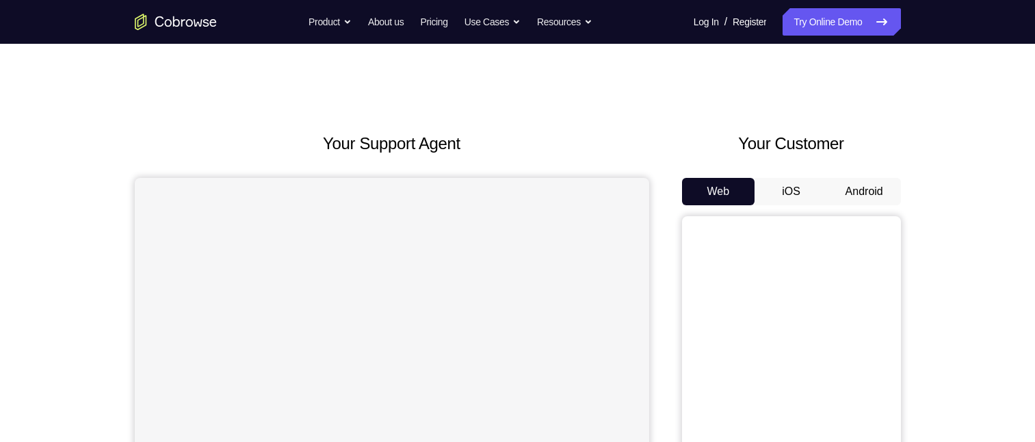
click at [875, 194] on button "Android" at bounding box center [863, 191] width 73 height 27
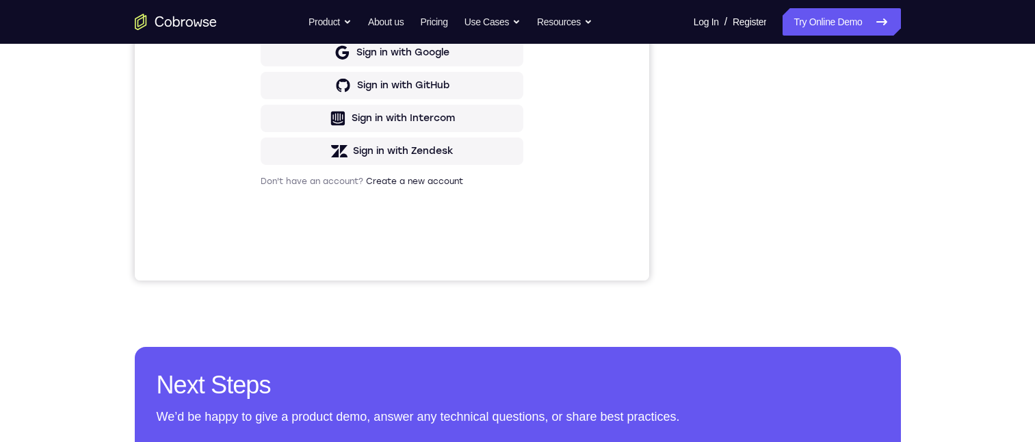
scroll to position [82, 0]
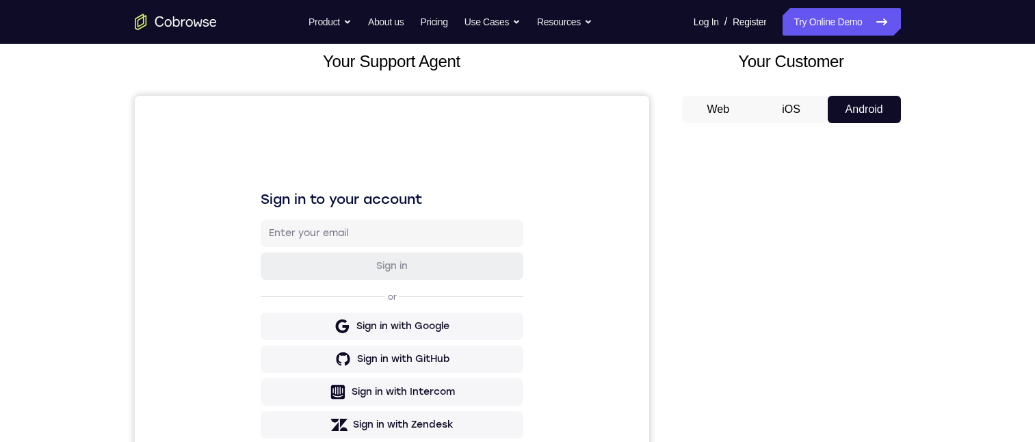
click at [992, 226] on div "Your Support Agent Your Customer Web iOS Android Next Steps We’d be happy to gi…" at bounding box center [517, 413] width 1035 height 902
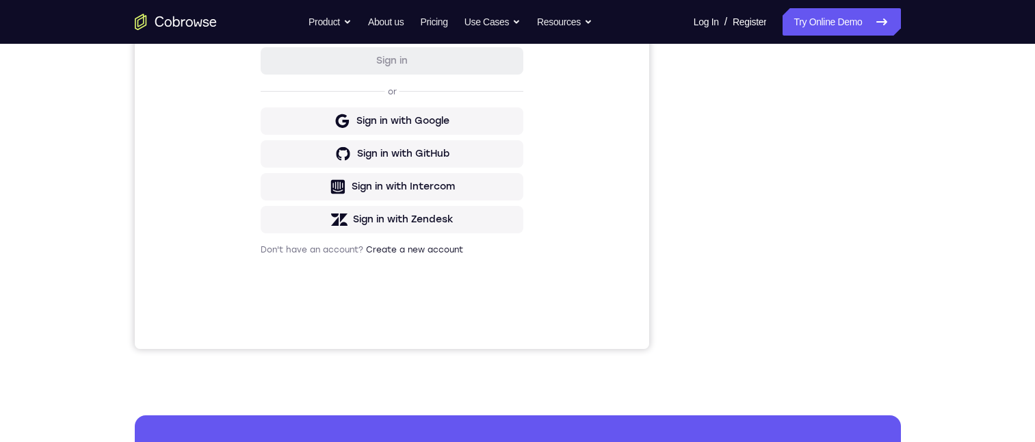
scroll to position [219, 0]
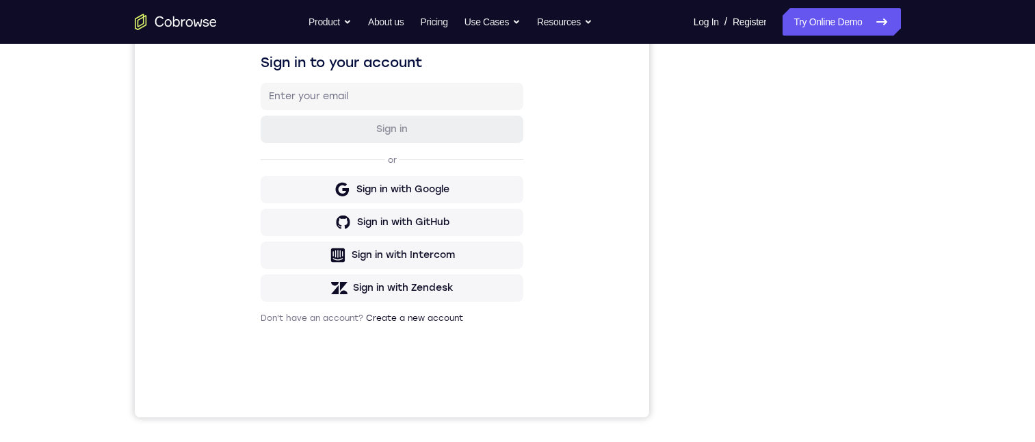
drag, startPoint x: 952, startPoint y: 111, endPoint x: 931, endPoint y: 111, distance: 20.5
click at [952, 111] on div "Your Support Agent Your Customer Web iOS Android Next Steps We’d be happy to gi…" at bounding box center [517, 276] width 875 height 902
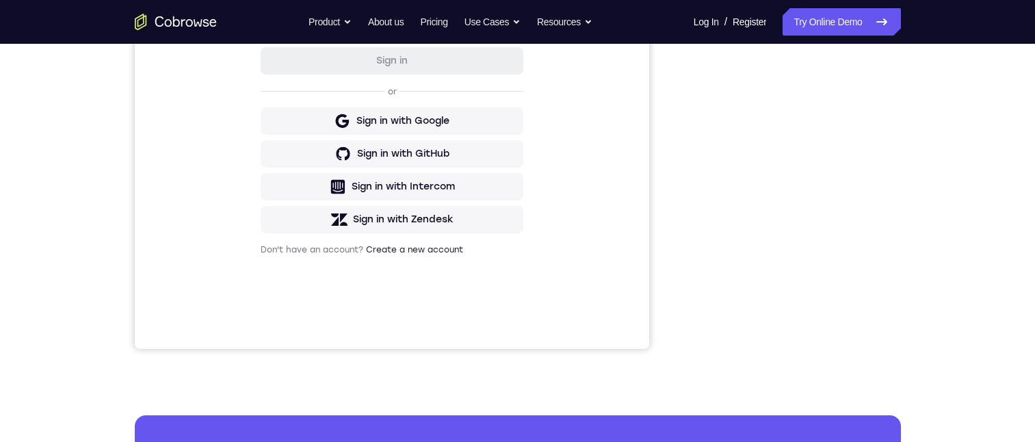
scroll to position [150, 0]
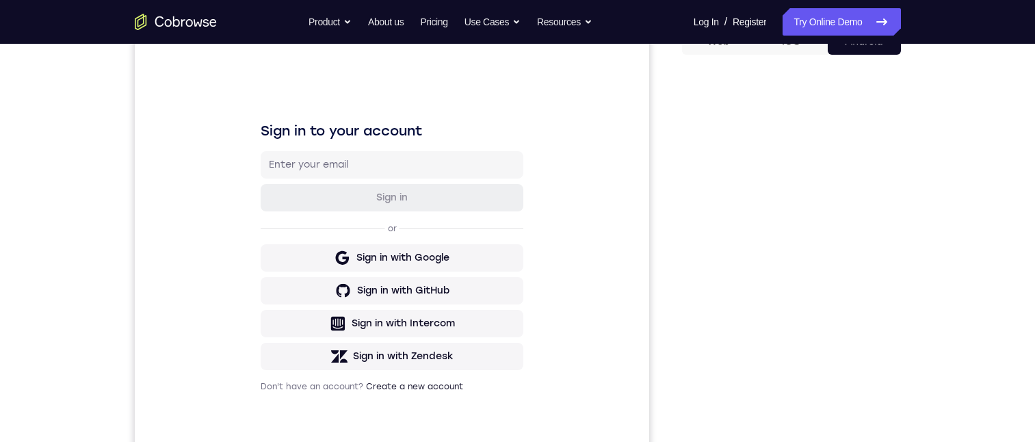
click at [902, 221] on div "Your Support Agent Your Customer Web iOS Android Next Steps We’d be happy to gi…" at bounding box center [517, 344] width 875 height 902
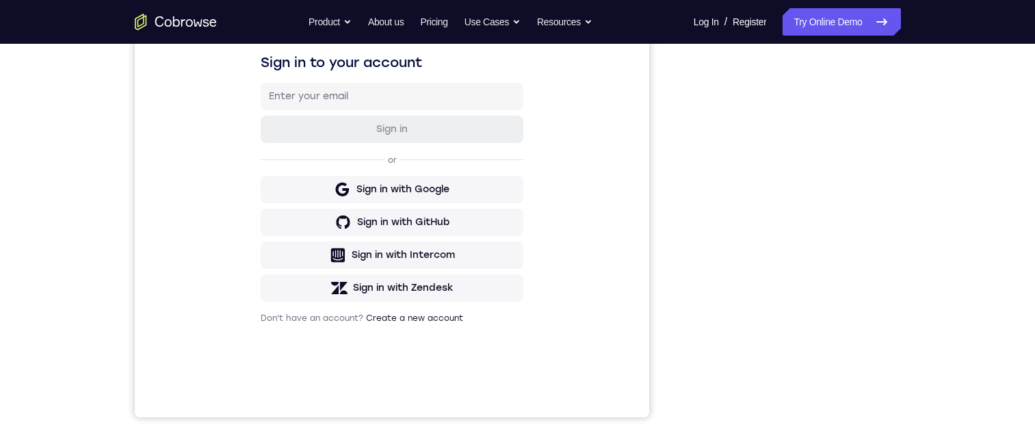
click at [786, 43] on nav "Go back Powerful, Flexible and Trustworthy. Avoid all extra friction for both A…" at bounding box center [517, 22] width 1035 height 44
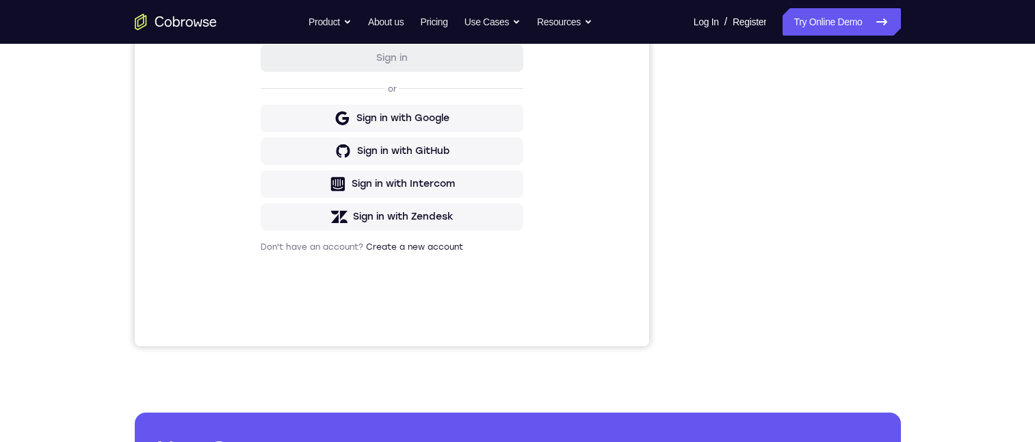
scroll to position [153, 0]
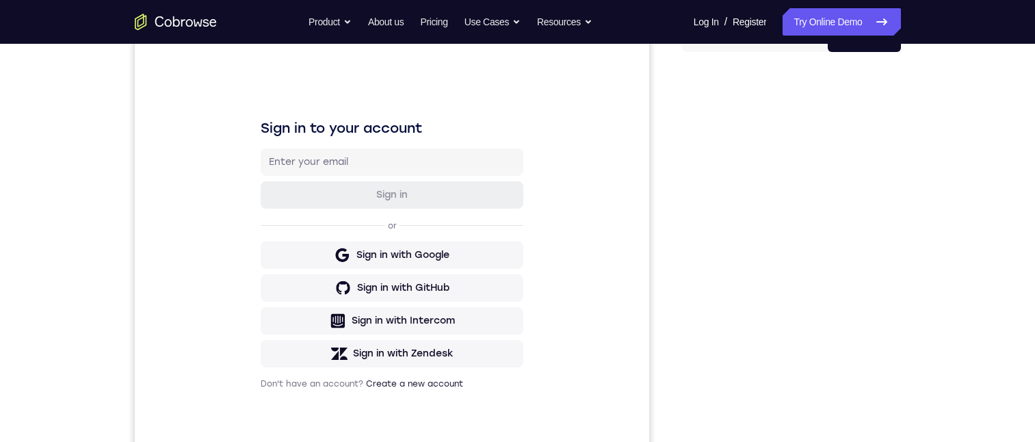
drag, startPoint x: 1000, startPoint y: 213, endPoint x: 990, endPoint y: 212, distance: 10.3
click at [1000, 213] on div "Your Support Agent Your Customer Web iOS Android Next Steps We’d be happy to gi…" at bounding box center [517, 342] width 1035 height 902
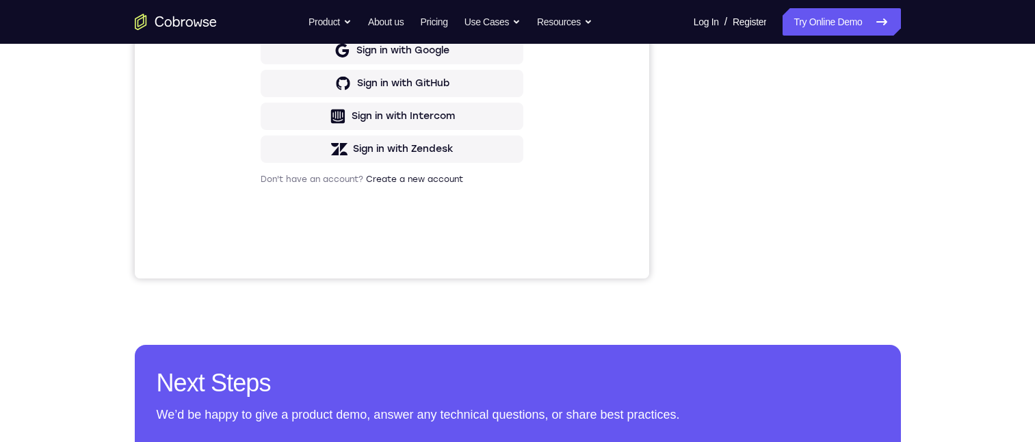
scroll to position [222, 0]
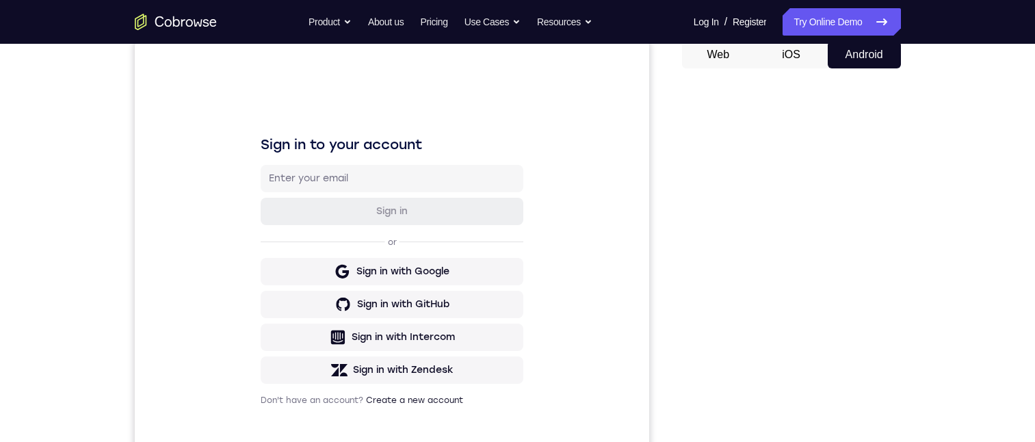
scroll to position [615, 0]
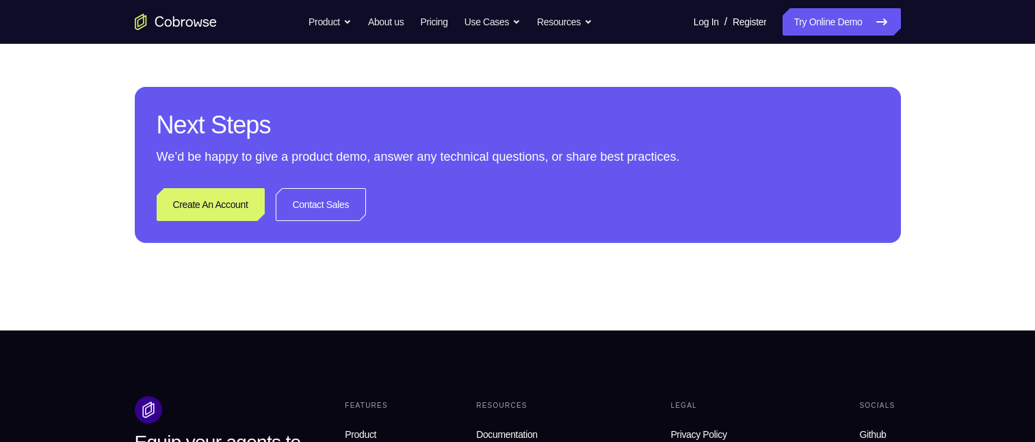
drag, startPoint x: 982, startPoint y: 264, endPoint x: 976, endPoint y: 258, distance: 8.2
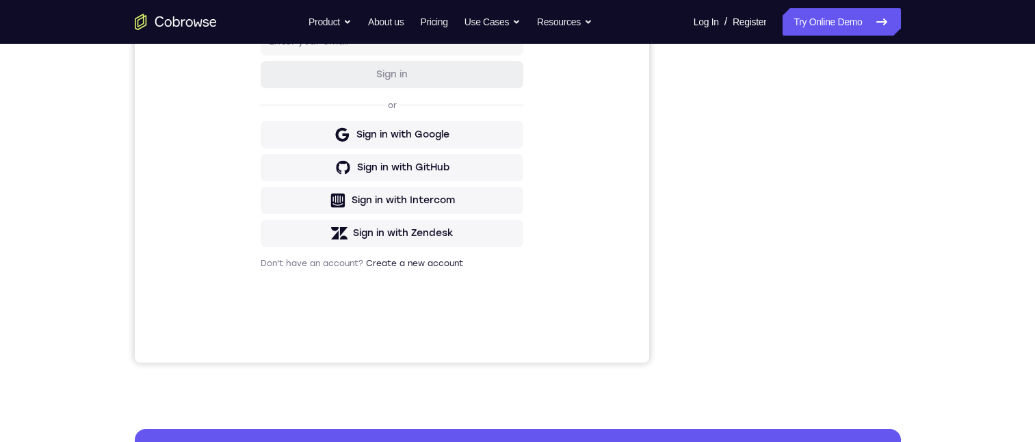
scroll to position [68, 0]
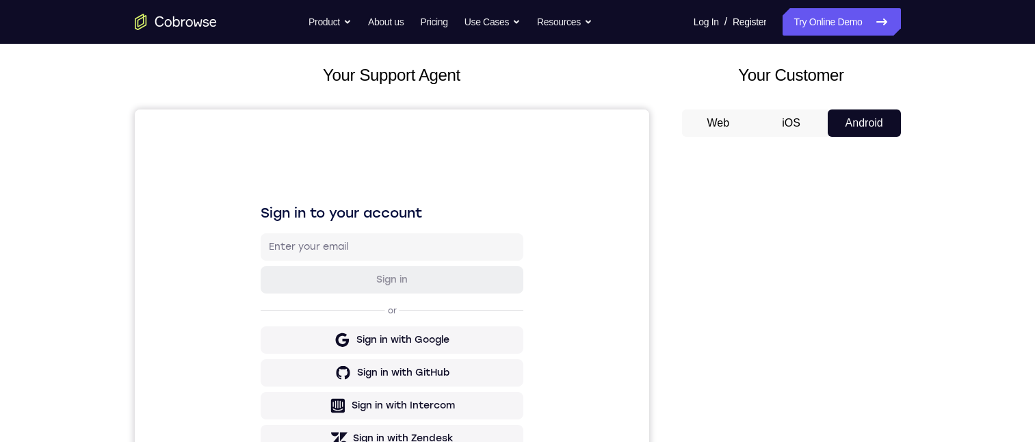
click at [724, 122] on button "Web" at bounding box center [718, 122] width 73 height 27
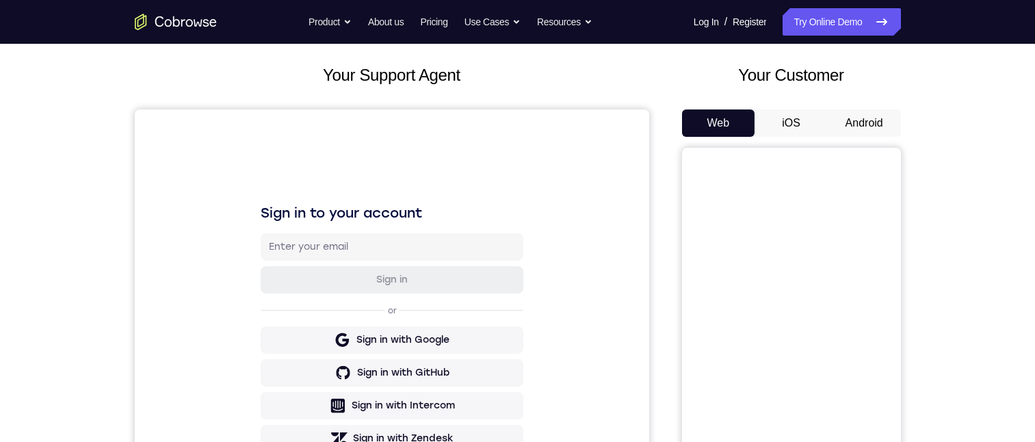
click at [790, 118] on button "iOS" at bounding box center [790, 122] width 73 height 27
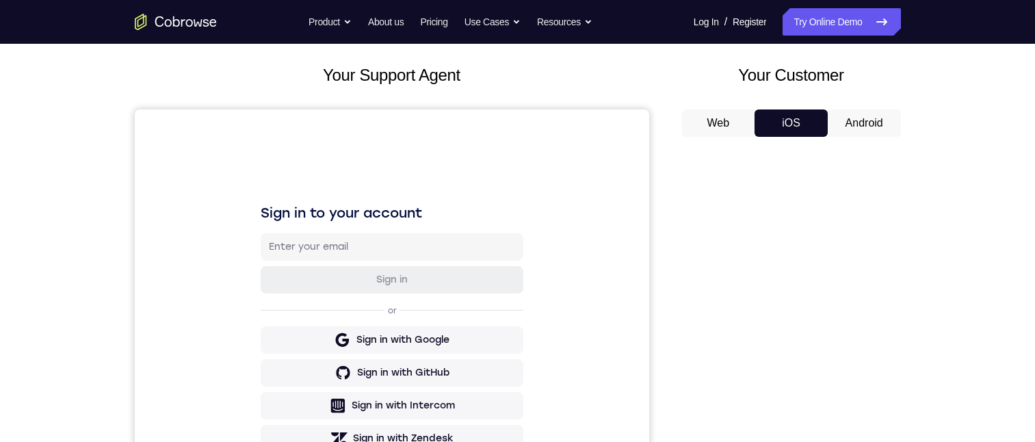
click at [859, 127] on button "Android" at bounding box center [863, 122] width 73 height 27
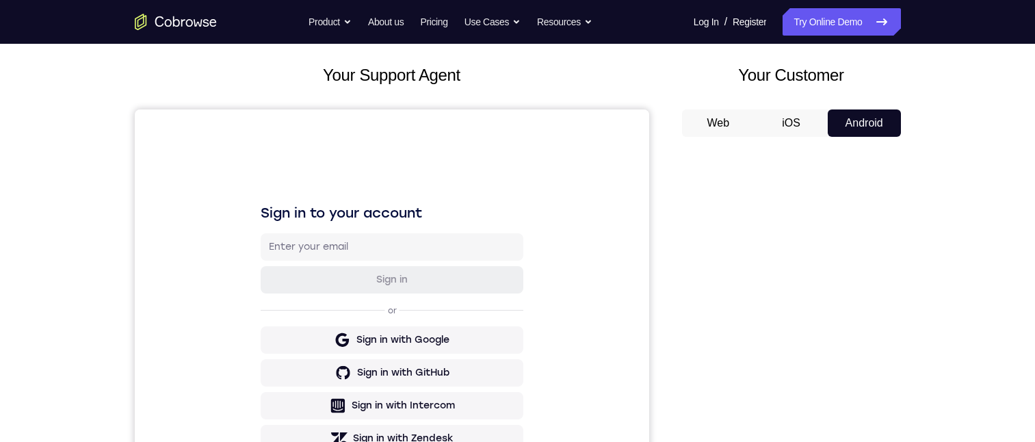
click at [732, 123] on button "Web" at bounding box center [718, 122] width 73 height 27
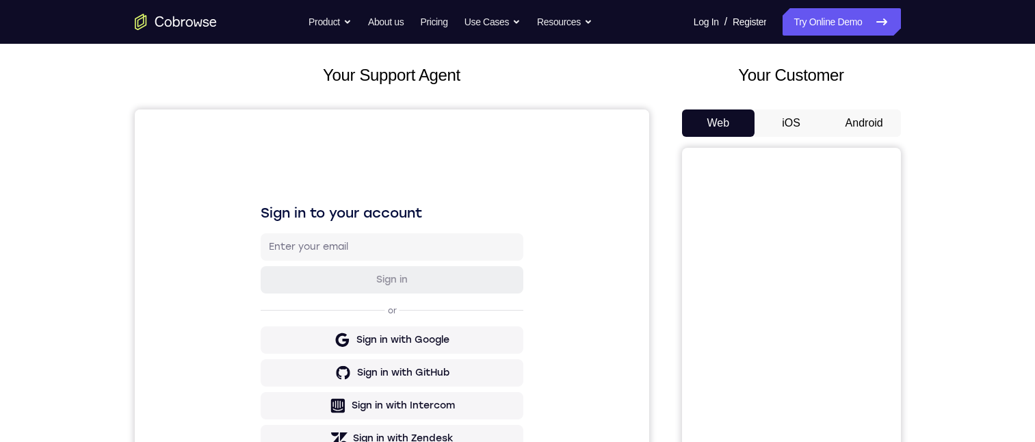
scroll to position [0, 0]
click at [801, 127] on button "iOS" at bounding box center [790, 122] width 73 height 27
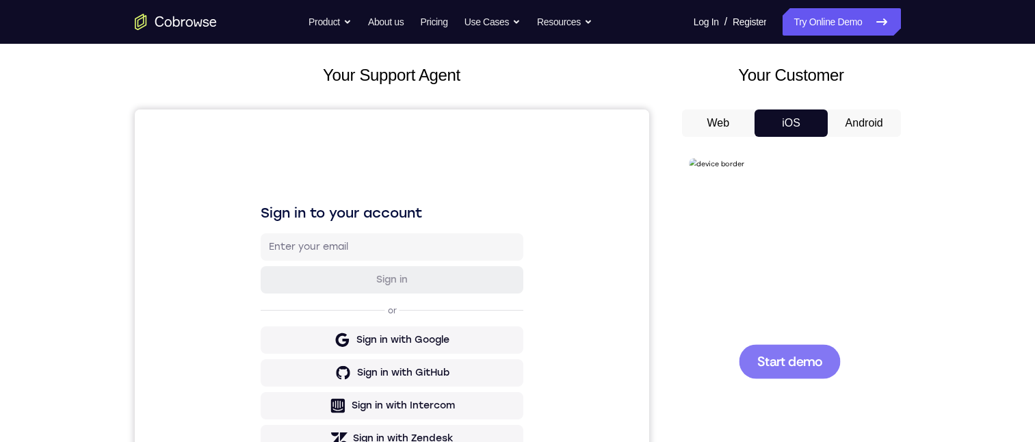
click at [803, 366] on span "Start demo" at bounding box center [788, 360] width 65 height 13
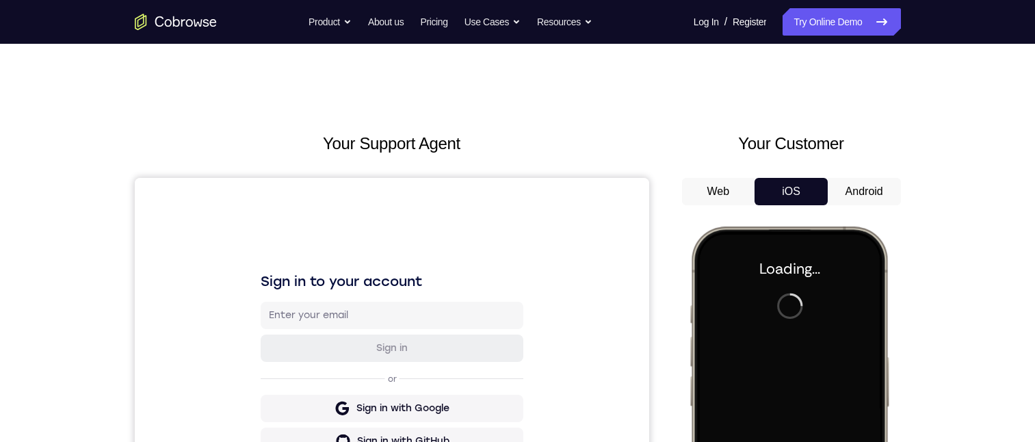
click at [868, 191] on button "Android" at bounding box center [863, 191] width 73 height 27
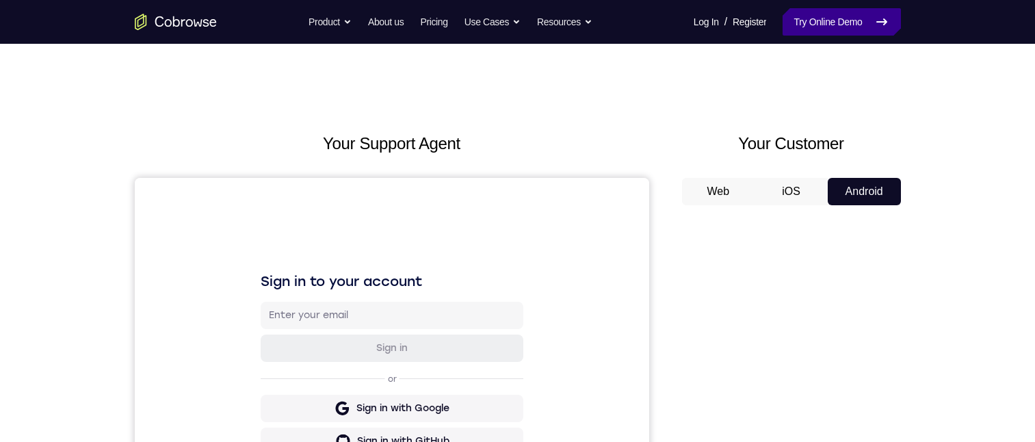
click at [859, 27] on link "Try Online Demo" at bounding box center [841, 21] width 118 height 27
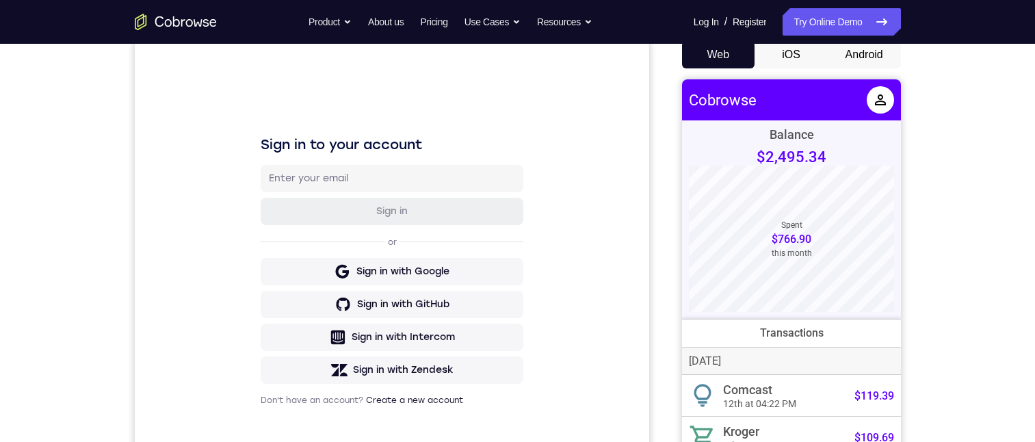
scroll to position [68, 0]
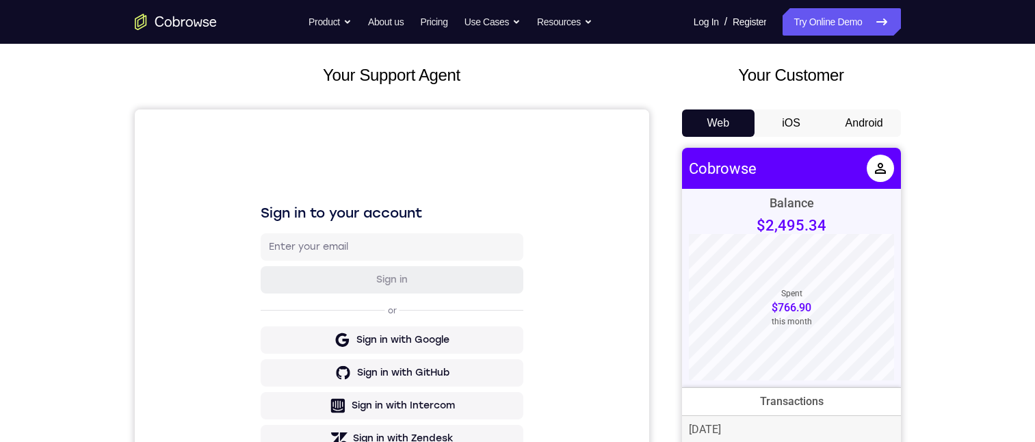
click at [862, 129] on button "Android" at bounding box center [863, 122] width 73 height 27
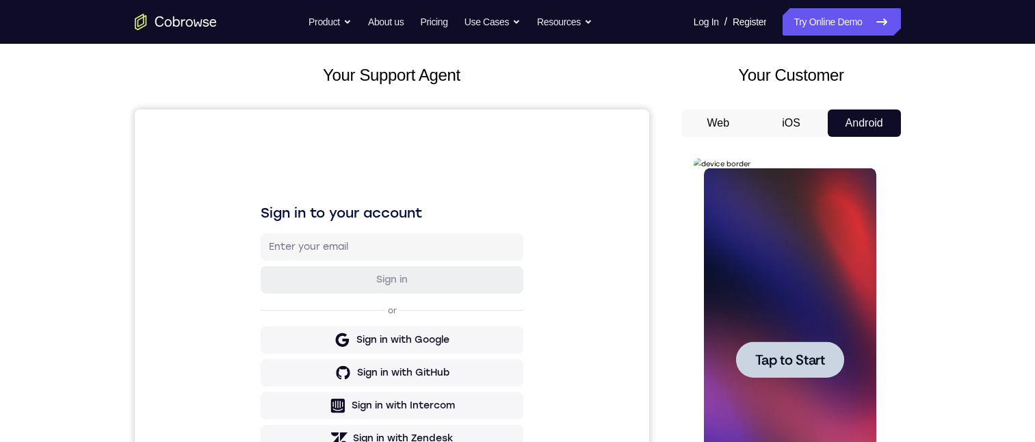
scroll to position [0, 0]
click at [784, 370] on div at bounding box center [790, 359] width 108 height 36
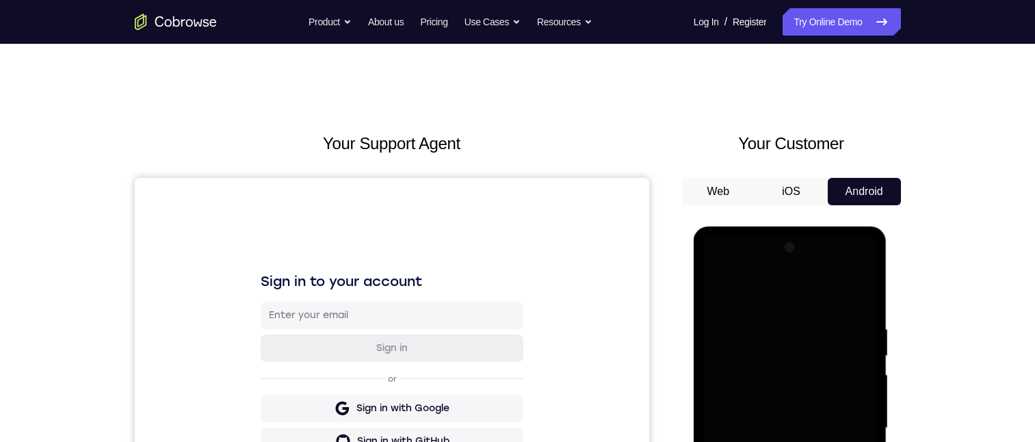
scroll to position [274, 0]
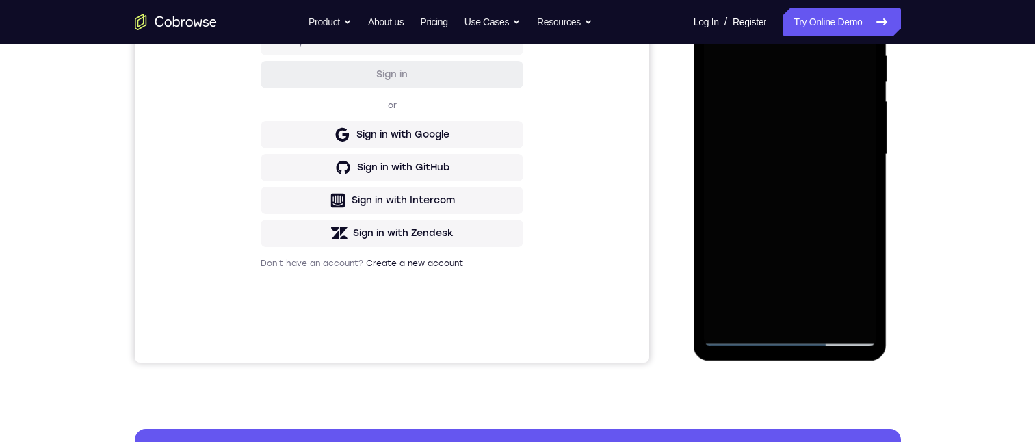
click at [795, 315] on div at bounding box center [790, 154] width 172 height 383
click at [793, 334] on div at bounding box center [790, 154] width 172 height 383
click at [847, 287] on div at bounding box center [790, 154] width 172 height 383
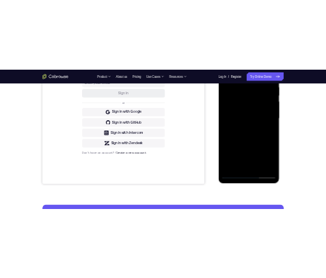
scroll to position [68, 0]
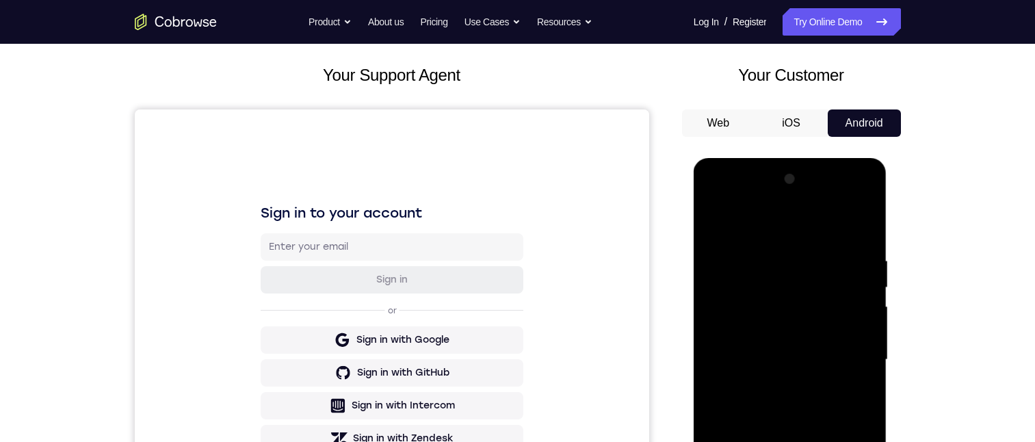
click at [733, 204] on div at bounding box center [790, 359] width 172 height 383
drag, startPoint x: 808, startPoint y: 287, endPoint x: 1589, endPoint y: 395, distance: 788.5
click at [808, 287] on div at bounding box center [790, 359] width 172 height 383
click at [744, 360] on div at bounding box center [790, 359] width 172 height 383
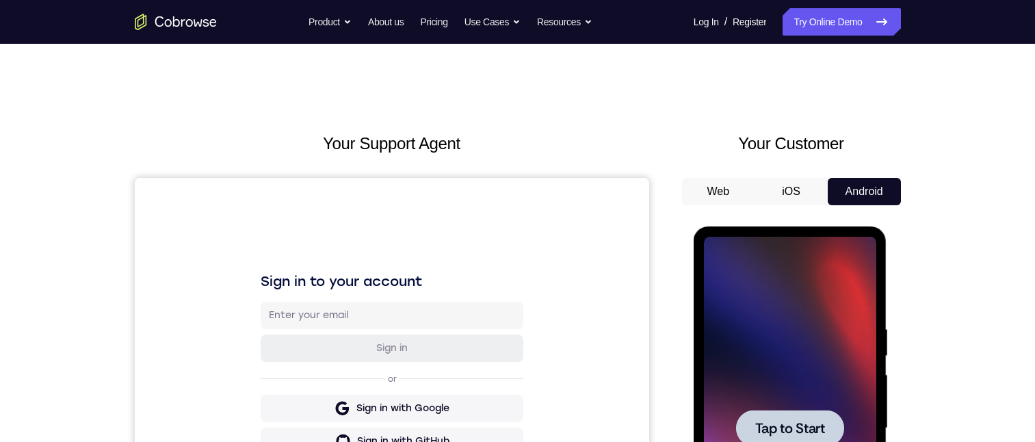
scroll to position [205, 0]
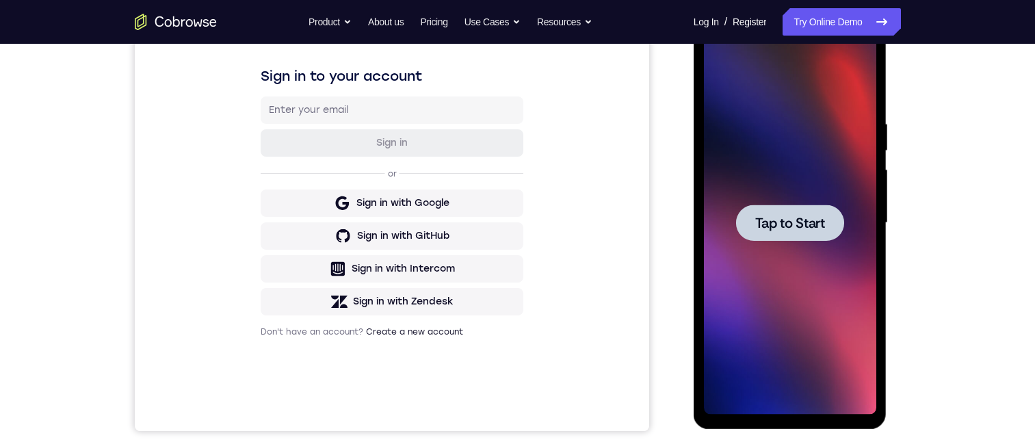
click at [760, 232] on div at bounding box center [790, 222] width 108 height 36
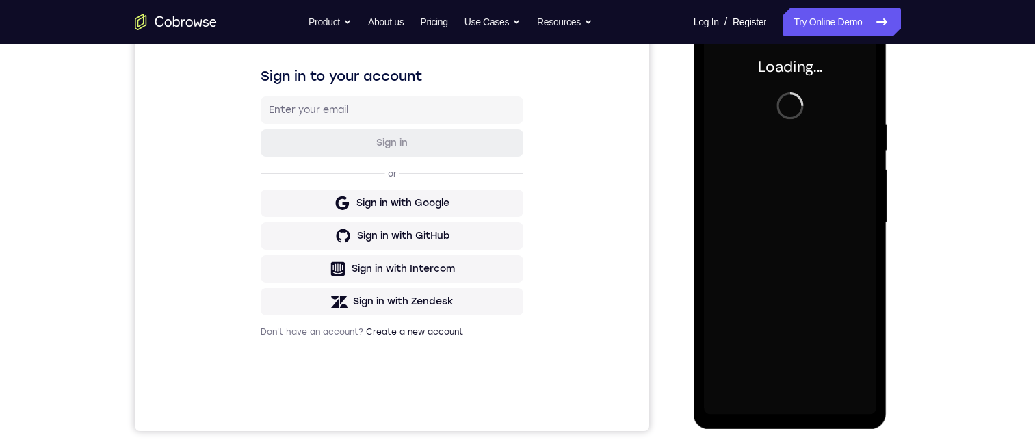
click at [760, 232] on div at bounding box center [790, 222] width 172 height 383
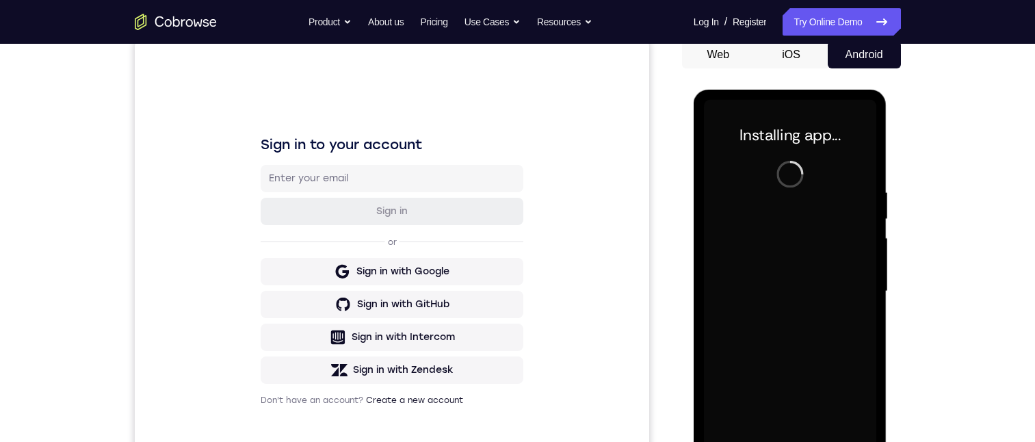
scroll to position [0, 0]
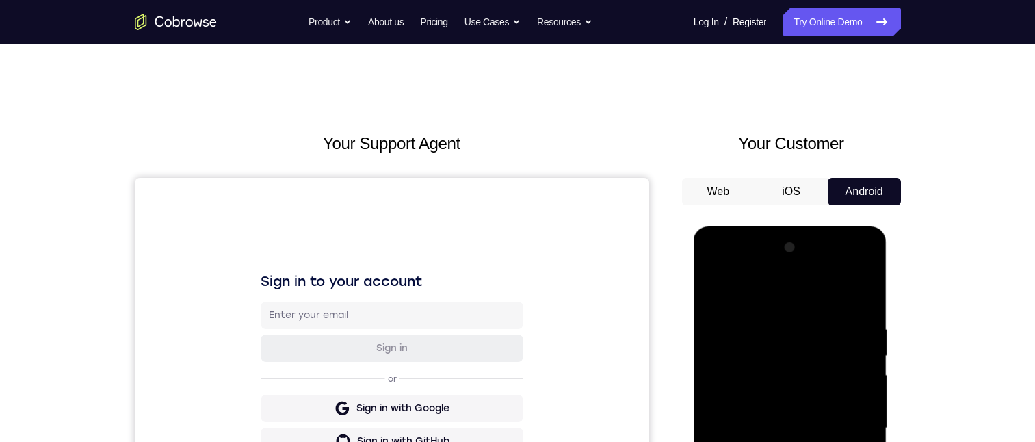
click at [790, 441] on div at bounding box center [790, 428] width 172 height 383
click at [852, 441] on div at bounding box center [790, 428] width 172 height 383
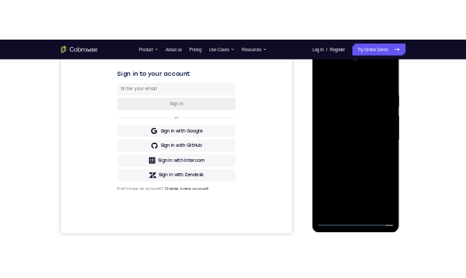
scroll to position [68, 0]
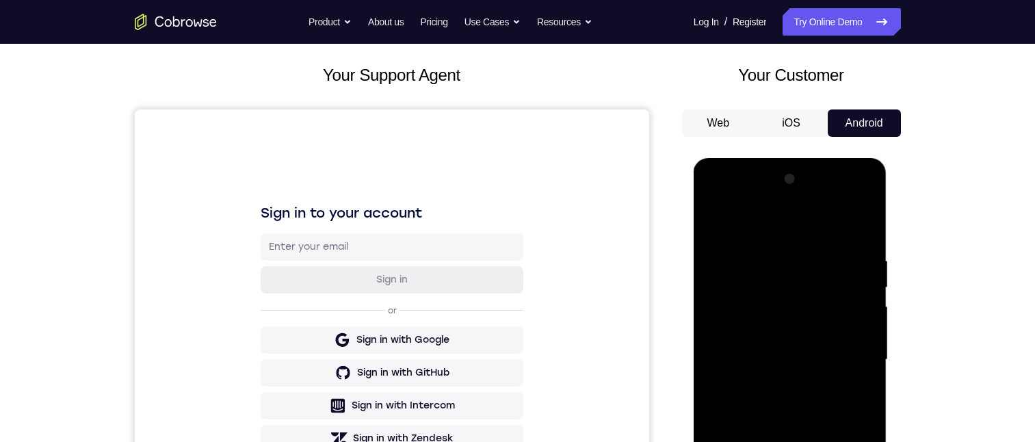
click at [739, 203] on div at bounding box center [790, 359] width 172 height 383
click at [804, 288] on div at bounding box center [790, 359] width 172 height 383
click at [745, 362] on div at bounding box center [790, 359] width 172 height 383
drag, startPoint x: 801, startPoint y: 412, endPoint x: 821, endPoint y: 328, distance: 87.1
click at [784, 299] on div at bounding box center [790, 359] width 172 height 383
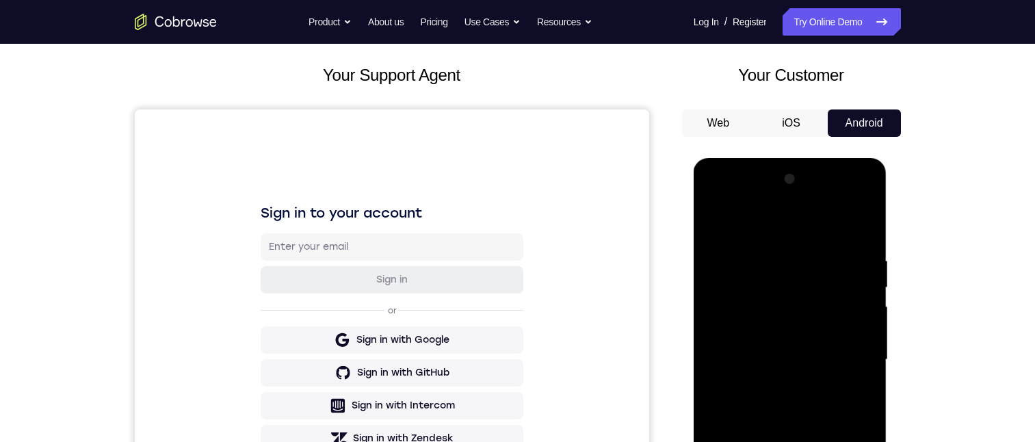
drag, startPoint x: 837, startPoint y: 423, endPoint x: 812, endPoint y: 305, distance: 120.8
click at [812, 305] on div at bounding box center [790, 359] width 172 height 383
click at [868, 317] on div at bounding box center [790, 359] width 172 height 383
click at [756, 358] on div at bounding box center [790, 359] width 172 height 383
click at [793, 395] on div at bounding box center [790, 359] width 172 height 383
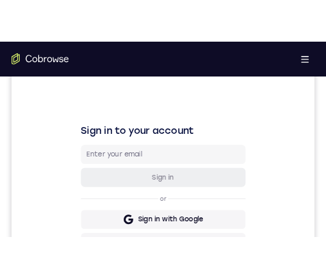
scroll to position [889, 0]
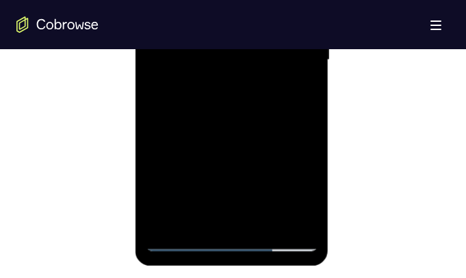
click at [309, 115] on div at bounding box center [232, 60] width 172 height 383
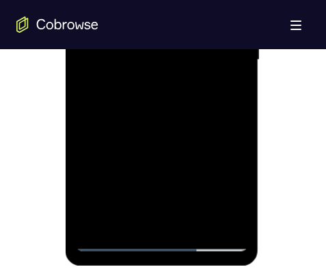
click at [170, 101] on div at bounding box center [162, 60] width 172 height 383
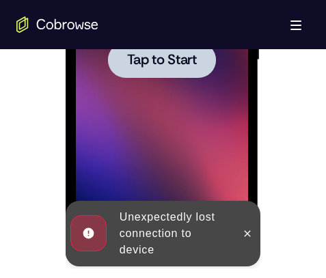
click at [169, 53] on span "Tap to Start" at bounding box center [162, 60] width 70 height 14
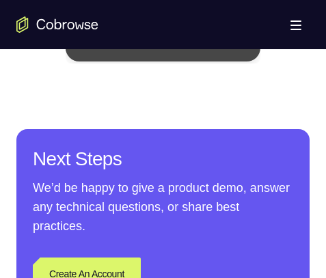
scroll to position [1026, 0]
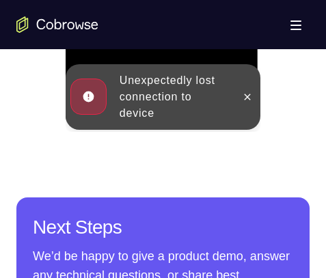
click at [241, 93] on button at bounding box center [248, 97] width 22 height 22
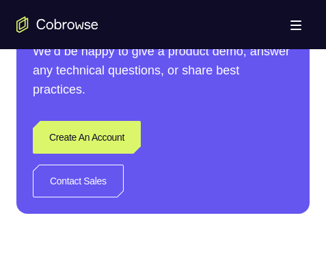
scroll to position [1094, 0]
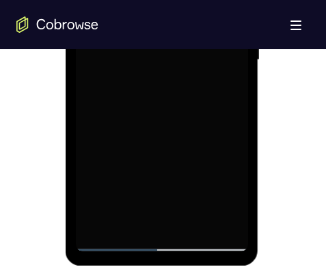
click at [150, 99] on div at bounding box center [162, 60] width 172 height 383
click at [148, 113] on div at bounding box center [162, 60] width 172 height 383
click at [139, 134] on div at bounding box center [162, 60] width 172 height 383
click at [133, 135] on div at bounding box center [162, 60] width 172 height 383
click at [133, 102] on div at bounding box center [162, 60] width 172 height 383
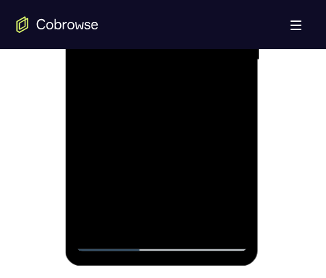
click at [157, 137] on div at bounding box center [162, 60] width 172 height 383
click at [151, 137] on div at bounding box center [162, 60] width 172 height 383
click at [156, 134] on div at bounding box center [162, 60] width 172 height 383
click at [155, 135] on div at bounding box center [162, 60] width 172 height 383
click at [162, 134] on div at bounding box center [162, 60] width 172 height 383
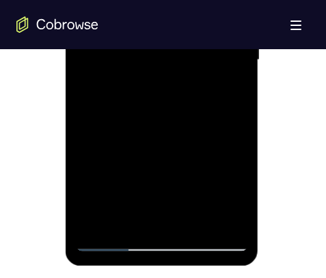
click at [178, 139] on div at bounding box center [162, 60] width 172 height 383
click at [172, 135] on div at bounding box center [162, 60] width 172 height 383
click at [170, 135] on div at bounding box center [162, 60] width 172 height 383
click at [183, 136] on div at bounding box center [162, 60] width 172 height 383
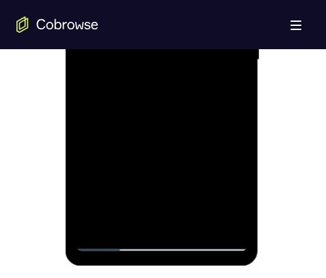
click at [188, 133] on div at bounding box center [162, 60] width 172 height 383
click at [187, 104] on div at bounding box center [162, 60] width 172 height 383
click at [185, 134] on div at bounding box center [162, 60] width 172 height 383
click at [187, 134] on div at bounding box center [162, 60] width 172 height 383
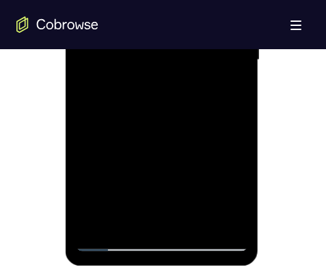
click at [184, 135] on div at bounding box center [162, 60] width 172 height 383
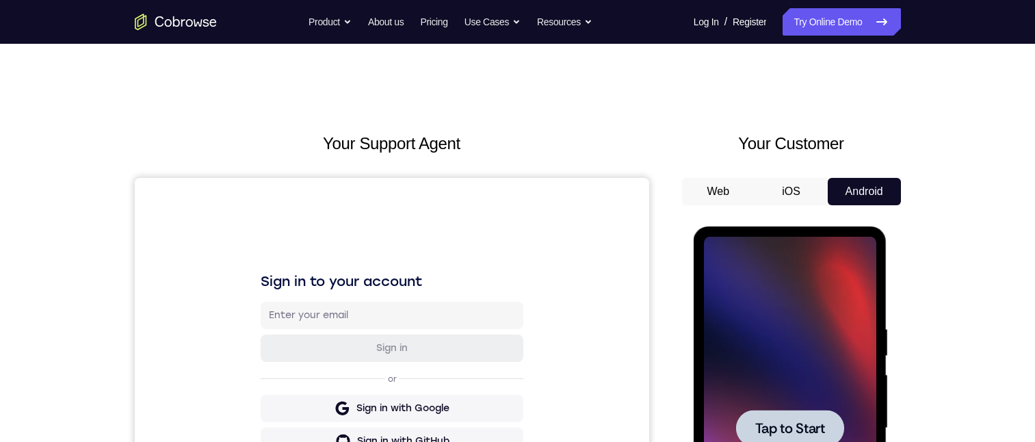
scroll to position [60, 0]
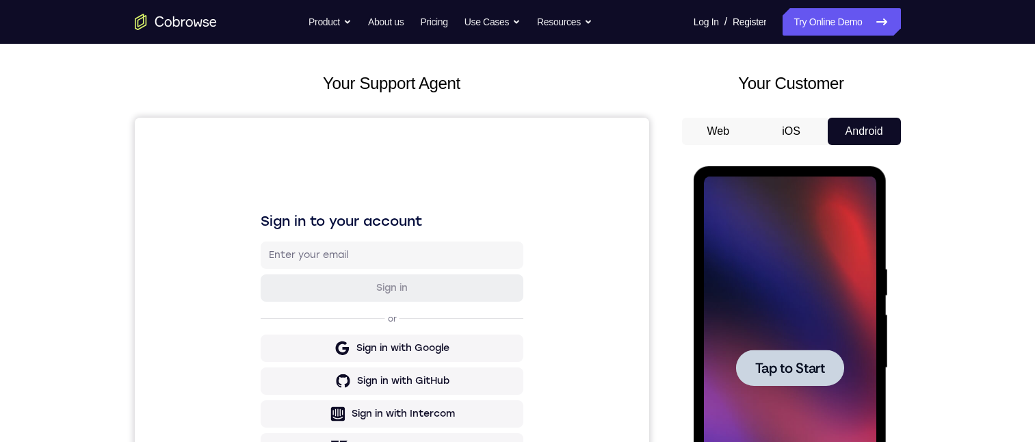
click at [797, 369] on span "Tap to Start" at bounding box center [790, 368] width 70 height 14
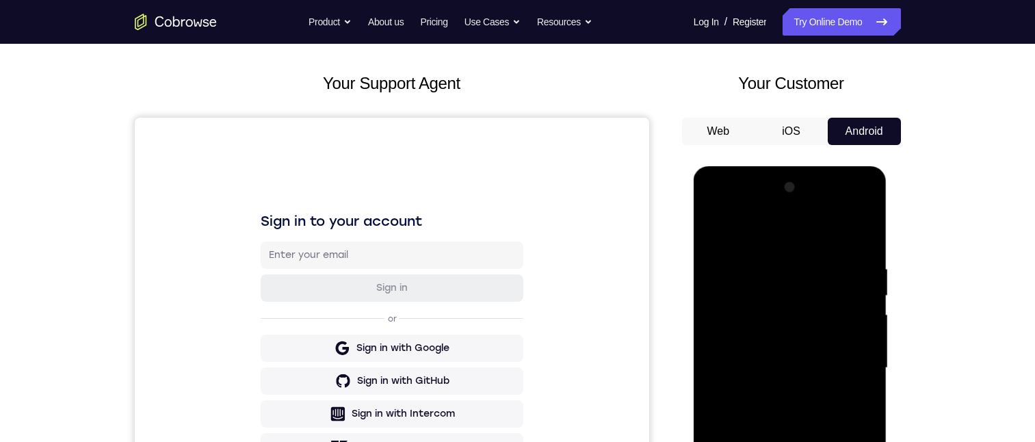
click at [792, 441] on div at bounding box center [790, 367] width 172 height 383
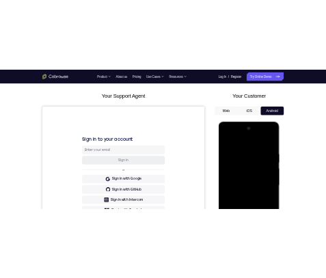
scroll to position [205, 0]
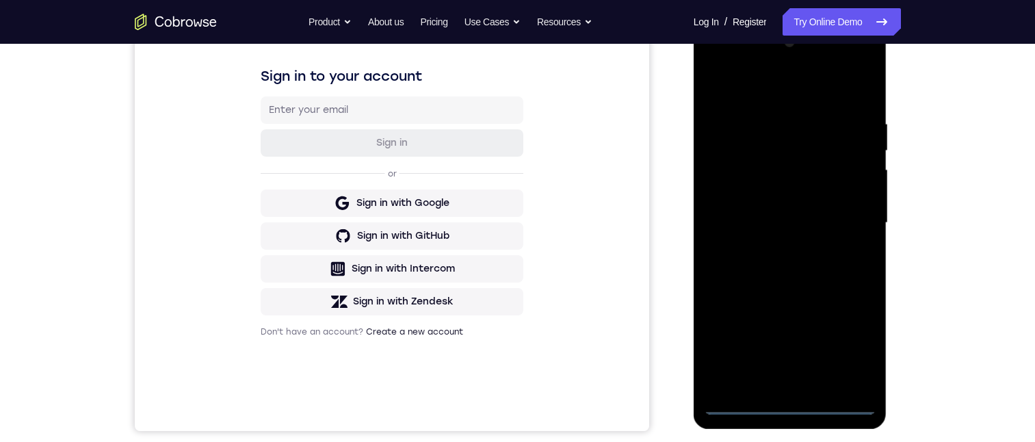
click at [851, 352] on div at bounding box center [790, 222] width 172 height 383
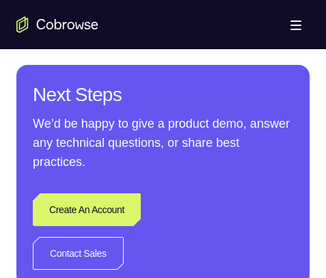
scroll to position [953, 0]
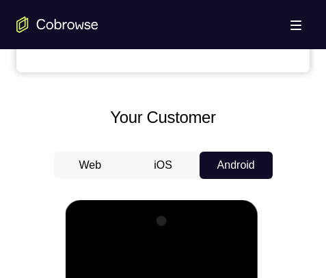
scroll to position [619, 0]
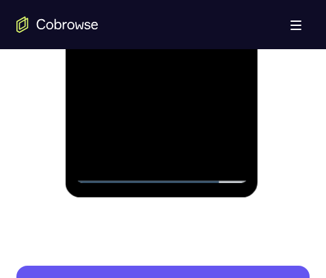
drag, startPoint x: 243, startPoint y: 94, endPoint x: 241, endPoint y: 85, distance: 9.3
drag, startPoint x: 172, startPoint y: 155, endPoint x: 167, endPoint y: 81, distance: 74.1
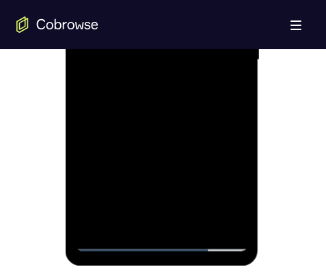
scroll to position [1026, 0]
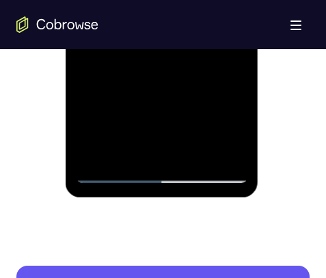
drag, startPoint x: 201, startPoint y: 123, endPoint x: 204, endPoint y: 74, distance: 49.3
drag, startPoint x: 222, startPoint y: 137, endPoint x: 213, endPoint y: 75, distance: 63.4
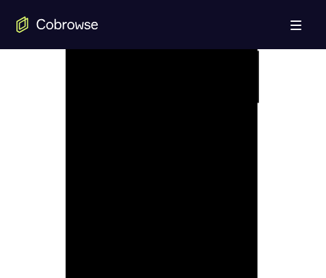
scroll to position [889, 0]
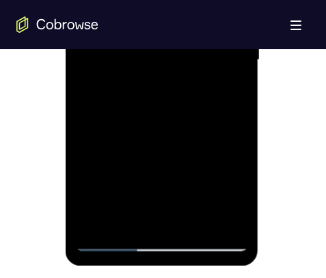
click at [198, 94] on div at bounding box center [162, 60] width 172 height 383
click at [116, 135] on div at bounding box center [162, 60] width 172 height 383
